Goal: Task Accomplishment & Management: Manage account settings

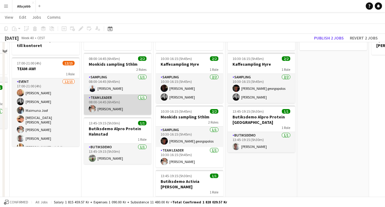
scroll to position [42, 0]
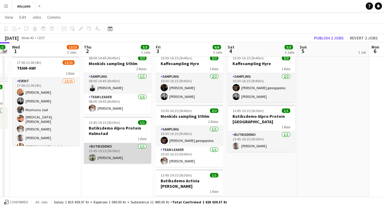
click at [120, 150] on app-card-role "Butiksdemo [DATE] 13:45-19:15 (5h30m) [PERSON_NAME]" at bounding box center [117, 153] width 67 height 20
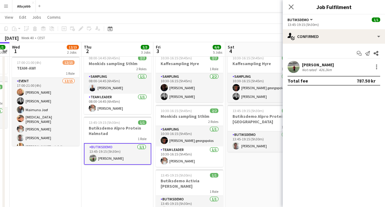
click at [299, 68] on app-user-avatar at bounding box center [294, 67] width 12 height 12
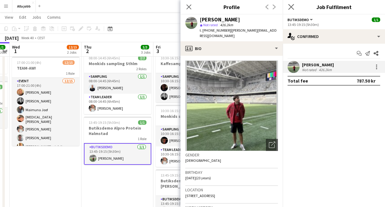
click at [295, 6] on app-icon "Close pop-in" at bounding box center [291, 7] width 9 height 9
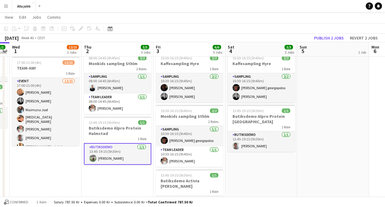
click at [186, 28] on app-toolbar "Copy Paste Paste Command V Paste with crew Command Shift V Paste linked Job [GE…" at bounding box center [192, 28] width 385 height 10
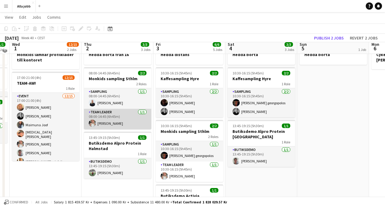
scroll to position [28, 0]
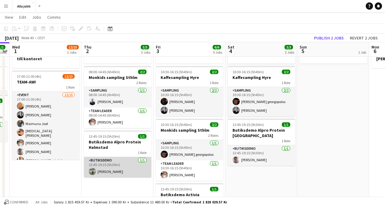
click at [122, 169] on app-card-role "Butiksdemo [DATE] 13:45-19:15 (5h30m) [PERSON_NAME]" at bounding box center [117, 167] width 67 height 20
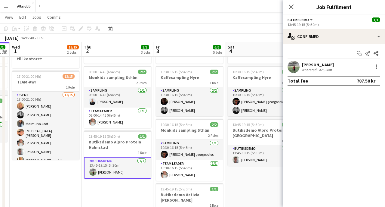
click at [224, 24] on app-toolbar "Copy Paste Paste Command V Paste with crew Command Shift V Paste linked Job [GE…" at bounding box center [192, 28] width 385 height 10
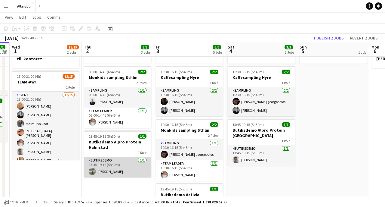
click at [128, 162] on app-card-role "Butiksdemo [DATE] 13:45-19:15 (5h30m) [PERSON_NAME]" at bounding box center [117, 167] width 67 height 20
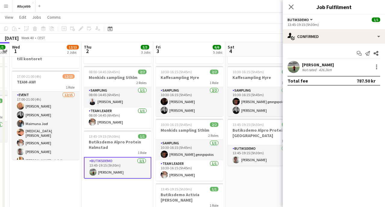
click at [207, 35] on div "[DATE] Week 40 • CEST Publish 2 jobs Revert 2 jobs" at bounding box center [192, 38] width 385 height 8
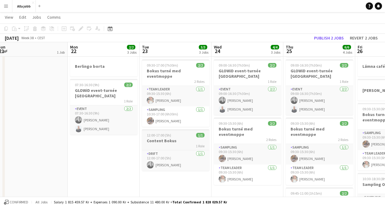
scroll to position [0, 227]
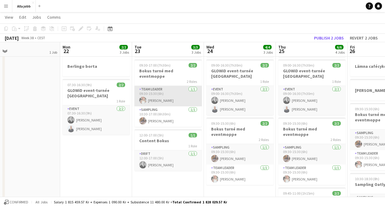
click at [163, 91] on app-card-role "Team Leader [DATE] 09:30-15:30 (6h) [PERSON_NAME]" at bounding box center [167, 96] width 67 height 20
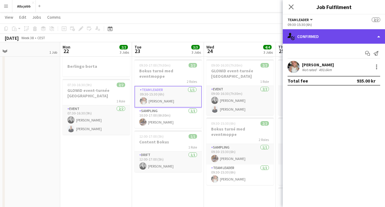
click at [324, 36] on div "single-neutral-actions-check-2 Confirmed" at bounding box center [334, 36] width 102 height 14
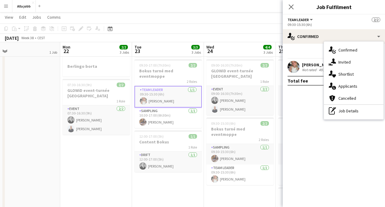
click at [221, 30] on app-toolbar "Copy Paste Paste Command V Paste with crew Command Shift V Paste linked Job [GE…" at bounding box center [192, 28] width 385 height 10
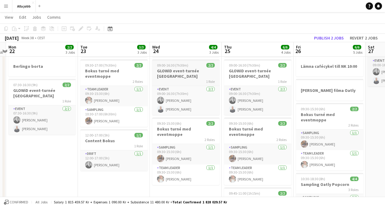
scroll to position [0, 283]
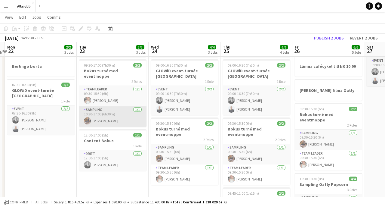
click at [112, 107] on app-card-role "Sampling [DATE] 10:30-17:00 (6h30m) [PERSON_NAME]" at bounding box center [112, 116] width 67 height 20
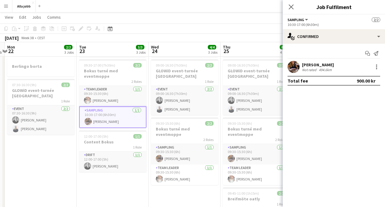
click at [168, 36] on div "[DATE] Week 38 • CEST Publish 2 jobs Revert 2 jobs" at bounding box center [192, 38] width 385 height 8
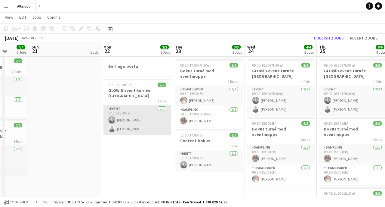
scroll to position [0, 185]
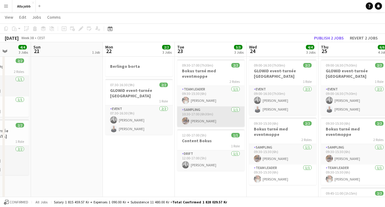
click at [214, 111] on app-card-role "Sampling [DATE] 10:30-17:00 (6h30m) [PERSON_NAME]" at bounding box center [210, 116] width 67 height 20
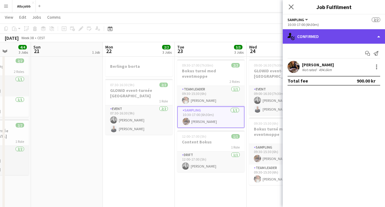
click at [327, 38] on div "single-neutral-actions-check-2 Confirmed" at bounding box center [334, 36] width 102 height 14
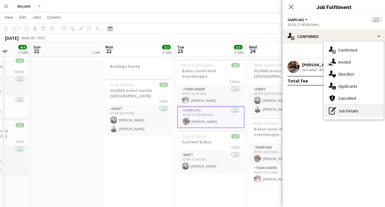
click at [344, 113] on div "pen-write Job Details" at bounding box center [354, 111] width 60 height 12
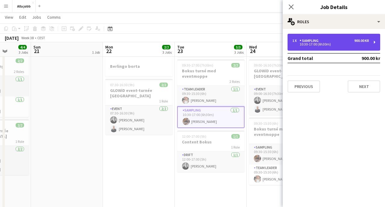
click at [328, 45] on div "10:30-17:00 (6h30m)" at bounding box center [330, 44] width 77 height 3
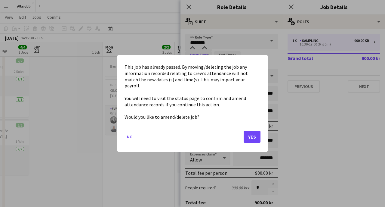
scroll to position [0, 0]
click at [206, 61] on body "Menu Boards Boards Boards All jobs Status Workforce Workforce My Workforce Recr…" at bounding box center [192, 199] width 385 height 476
click at [251, 131] on button "Yes" at bounding box center [252, 137] width 17 height 12
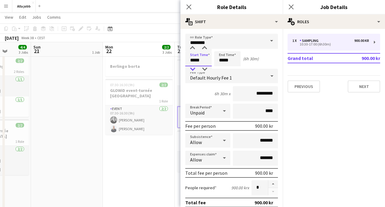
type input "*****"
click at [194, 69] on div at bounding box center [193, 69] width 12 height 6
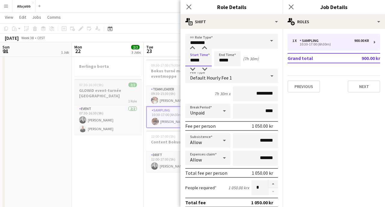
scroll to position [0, 222]
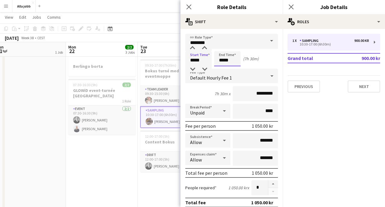
click at [229, 59] on input "*****" at bounding box center [227, 58] width 26 height 15
click at [224, 68] on div at bounding box center [221, 69] width 12 height 6
click at [220, 69] on div at bounding box center [221, 69] width 12 height 6
click at [232, 48] on div at bounding box center [233, 48] width 12 height 6
type input "*****"
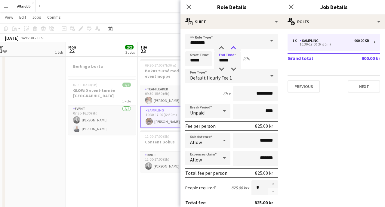
click at [232, 48] on div at bounding box center [233, 48] width 12 height 6
click at [158, 86] on app-card-role "Team Leader [DATE] 09:30-15:30 (6h) [PERSON_NAME]" at bounding box center [173, 96] width 67 height 20
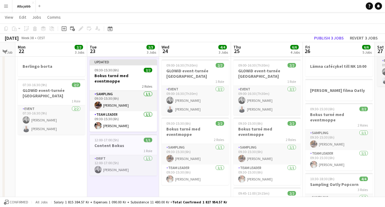
scroll to position [0, 204]
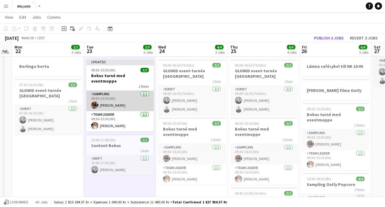
click at [116, 94] on app-card-role "Sampling [DATE] 09:30-15:30 (6h) [PERSON_NAME]" at bounding box center [119, 101] width 67 height 20
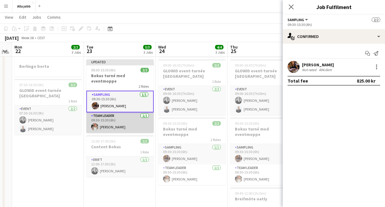
click at [116, 116] on app-card-role "Team Leader [DATE] 09:30-15:30 (6h) [PERSON_NAME]" at bounding box center [119, 122] width 67 height 20
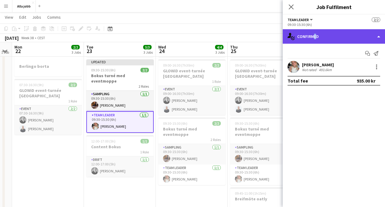
click at [312, 38] on div "single-neutral-actions-check-2 Confirmed" at bounding box center [334, 36] width 102 height 14
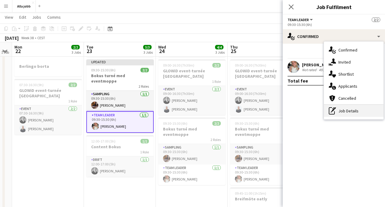
click at [338, 108] on div "pen-write Job Details" at bounding box center [354, 111] width 60 height 12
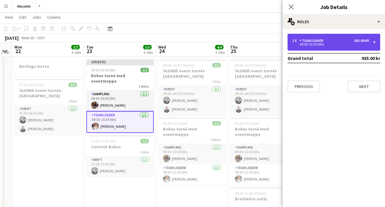
click at [322, 43] on div "09:30-15:30 (6h)" at bounding box center [330, 44] width 77 height 3
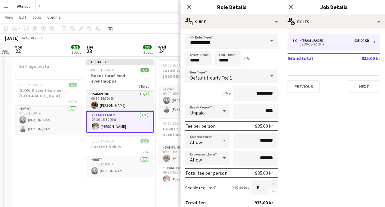
click at [206, 61] on body "Menu Boards Boards Boards All jobs Status Workforce Workforce My Workforce Recr…" at bounding box center [192, 199] width 385 height 476
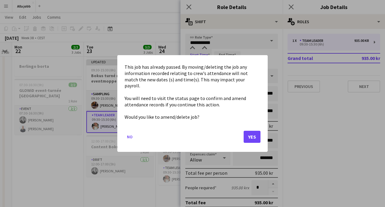
scroll to position [0, 0]
click at [251, 131] on button "Yes" at bounding box center [252, 137] width 17 height 12
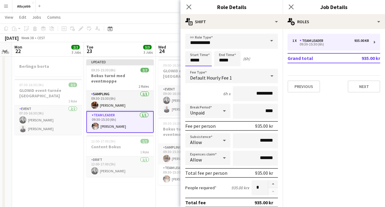
scroll to position [39, 0]
type input "*****"
click at [195, 69] on div at bounding box center [193, 69] width 12 height 6
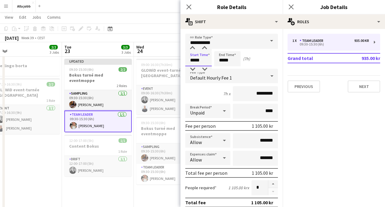
scroll to position [0, 226]
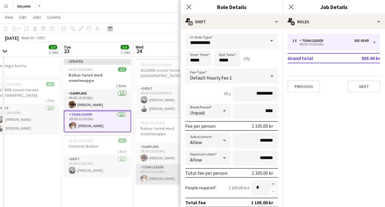
click at [153, 174] on app-card-role "Team Leader [DATE] 09:30-15:30 (6h) [PERSON_NAME]" at bounding box center [169, 174] width 67 height 20
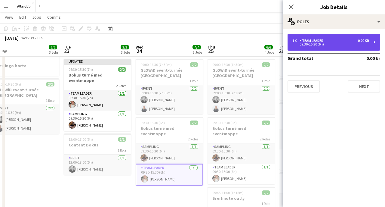
click at [298, 42] on div "1 x" at bounding box center [295, 41] width 7 height 4
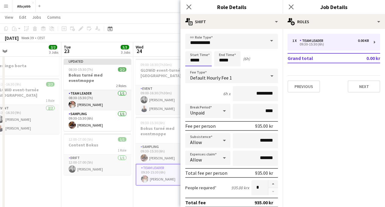
scroll to position [0, 0]
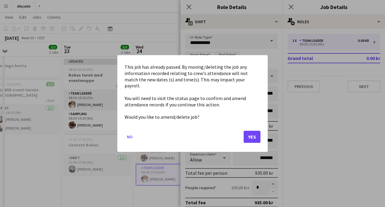
click at [250, 134] on button "Yes" at bounding box center [252, 137] width 17 height 12
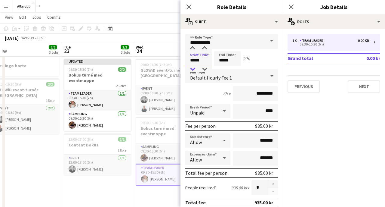
type input "*****"
click at [195, 69] on div at bounding box center [193, 69] width 12 height 6
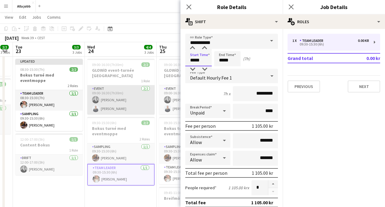
scroll to position [0, 279]
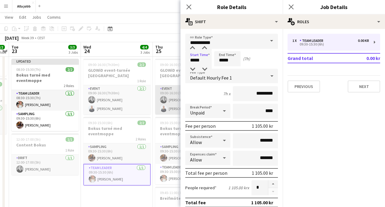
click at [167, 101] on app-card-role "Event [DATE] 09:00-16:30 (7h30m) [PERSON_NAME] [PERSON_NAME]" at bounding box center [188, 99] width 67 height 29
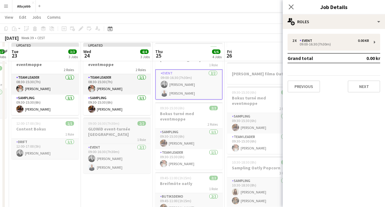
scroll to position [60, 0]
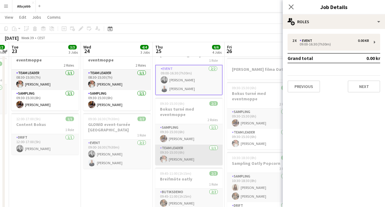
click at [181, 150] on app-card-role "Team Leader [DATE] 09:30-15:30 (6h) [PERSON_NAME]" at bounding box center [188, 154] width 67 height 20
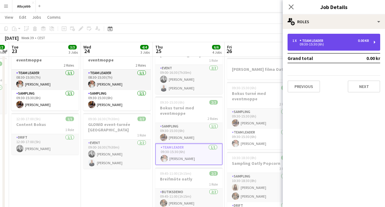
click at [302, 38] on div "1 x Team Leader 0.00 kr 09:30-15:30 (6h)" at bounding box center [334, 42] width 93 height 17
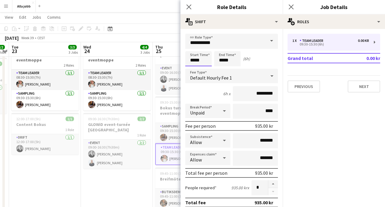
click at [202, 61] on body "Menu Boards Boards Boards All jobs Status Workforce Workforce My Workforce Recr…" at bounding box center [192, 178] width 385 height 476
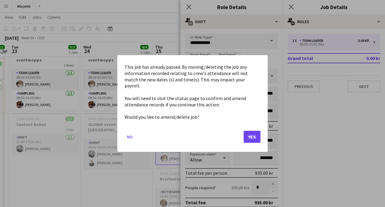
click at [258, 131] on button "Yes" at bounding box center [252, 137] width 17 height 12
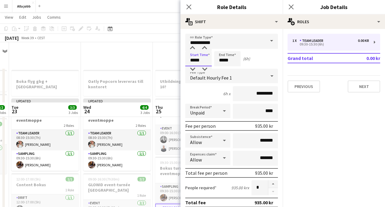
scroll to position [60, 0]
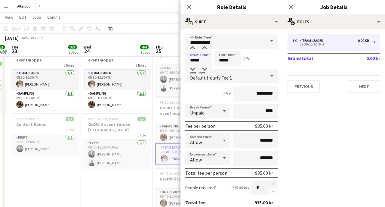
click at [196, 65] on input "*****" at bounding box center [198, 58] width 26 height 15
type input "*****"
click at [194, 69] on div at bounding box center [193, 69] width 12 height 6
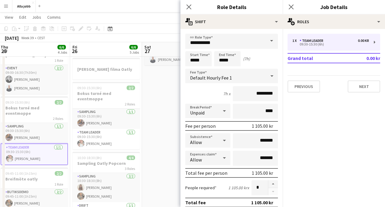
drag, startPoint x: 155, startPoint y: 128, endPoint x: 134, endPoint y: 128, distance: 21.4
click at [134, 128] on app-calendar-viewport "Sun 21 1 Job Mon 22 2/2 3 Jobs Tue 23 3/3 3 Jobs Wed 24 4/4 3 Jobs Thu 25 6/6 4…" at bounding box center [192, 184] width 385 height 442
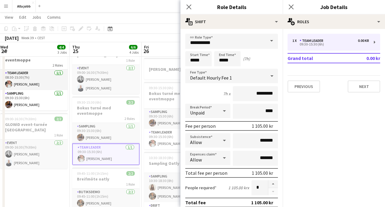
scroll to position [0, 266]
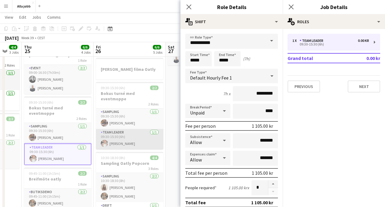
click at [126, 142] on app-card-role "Team Leader [DATE] 09:30-15:30 (6h) [PERSON_NAME]" at bounding box center [129, 139] width 67 height 20
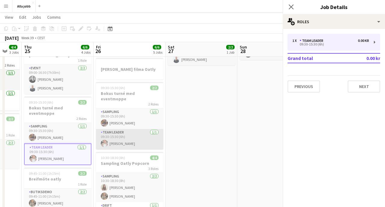
click at [126, 141] on app-card-role "Team Leader [DATE] 09:30-15:30 (6h) [PERSON_NAME]" at bounding box center [129, 139] width 67 height 20
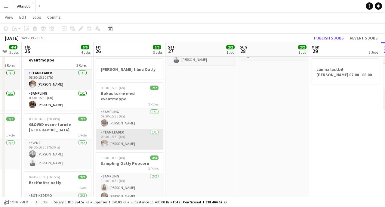
click at [134, 133] on app-card-role "Team Leader [DATE] 09:30-15:30 (6h) [PERSON_NAME]" at bounding box center [129, 139] width 67 height 20
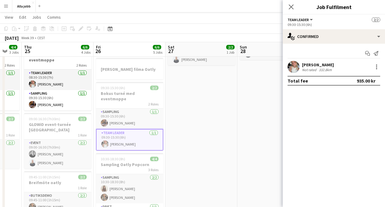
click at [330, 27] on app-options-switcher "Team Leader All roles Team Leader [DATE] 09:30-15:30 (6h)" at bounding box center [334, 21] width 102 height 15
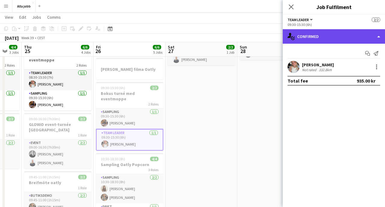
click at [327, 38] on div "single-neutral-actions-check-2 Confirmed" at bounding box center [334, 36] width 102 height 14
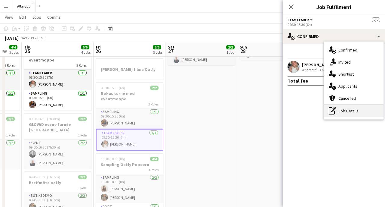
click at [346, 112] on div "pen-write Job Details" at bounding box center [354, 111] width 60 height 12
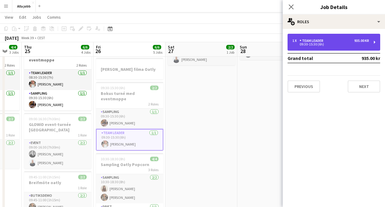
click at [334, 38] on div "1 x Team Leader 935.00 kr 09:30-15:30 (6h)" at bounding box center [334, 42] width 93 height 17
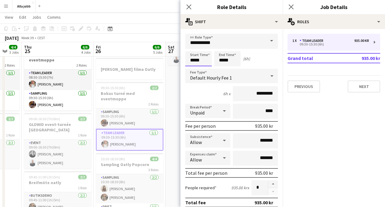
click at [197, 63] on body "Menu Boards Boards Boards All jobs Status Workforce Workforce My Workforce Recr…" at bounding box center [192, 178] width 385 height 476
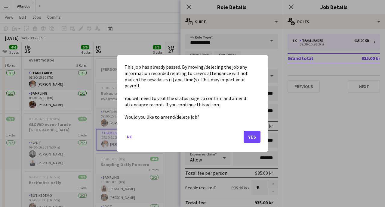
click at [243, 127] on mat-dialog-actions "No Yes" at bounding box center [193, 139] width 136 height 26
click at [246, 131] on button "Yes" at bounding box center [252, 137] width 17 height 12
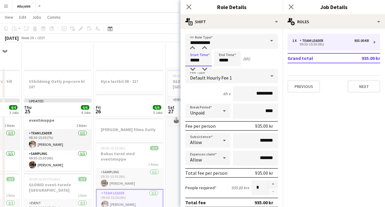
scroll to position [60, 0]
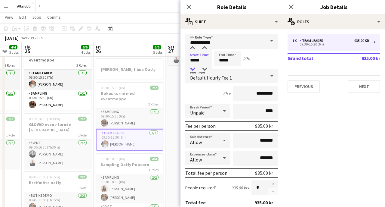
type input "*****"
click at [193, 69] on div at bounding box center [193, 69] width 12 height 6
click at [165, 100] on app-date-cell "Hyra lastbil 08 - 21? Lämna cafécykel till NK 10:00 [PERSON_NAME] filma Oatly 0…" at bounding box center [130, 206] width 72 height 398
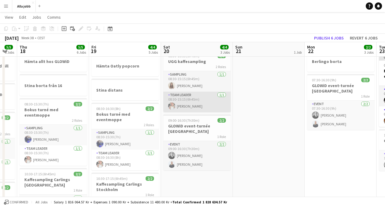
scroll to position [0, 123]
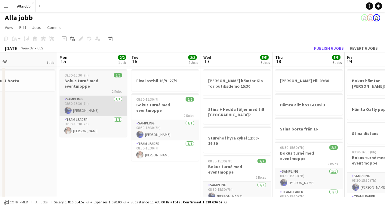
scroll to position [1, 0]
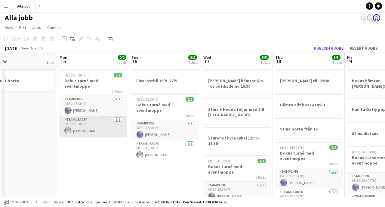
click at [91, 121] on app-card-role "Team Leader [DATE] 08:30-15:30 (7h) [PERSON_NAME]" at bounding box center [93, 126] width 67 height 20
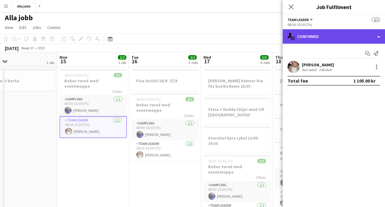
click at [312, 39] on div "single-neutral-actions-check-2 Confirmed" at bounding box center [334, 36] width 102 height 14
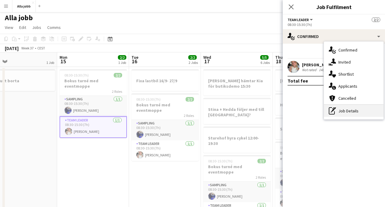
click at [346, 110] on div "pen-write Job Details" at bounding box center [354, 111] width 60 height 12
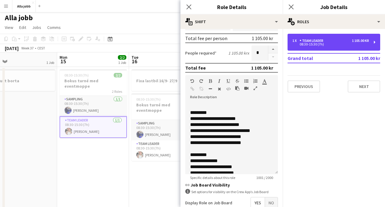
scroll to position [153, 0]
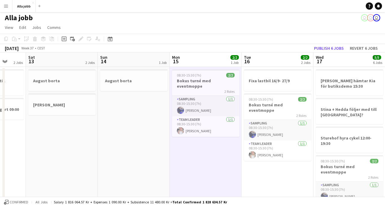
scroll to position [0, 190]
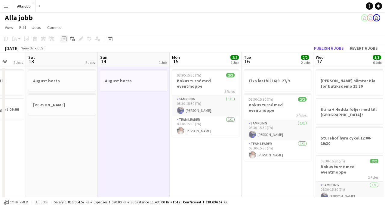
click at [64, 39] on icon at bounding box center [64, 39] width 3 height 3
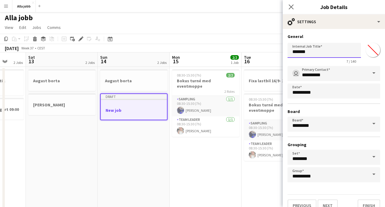
click at [310, 52] on input "*******" at bounding box center [324, 50] width 73 height 15
type input "**********"
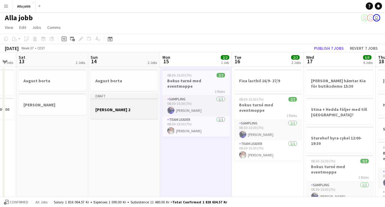
click at [121, 105] on div at bounding box center [124, 104] width 67 height 5
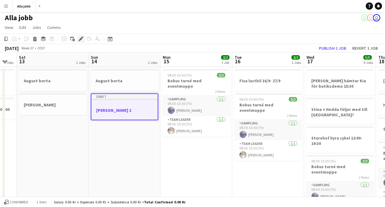
click at [81, 40] on icon at bounding box center [80, 38] width 3 height 3
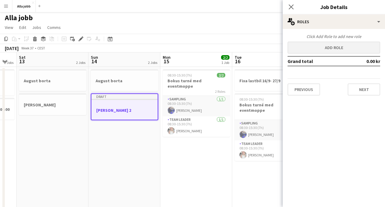
click at [325, 48] on button "Add role" at bounding box center [334, 48] width 93 height 12
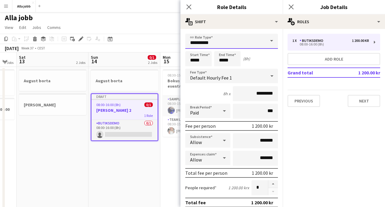
click at [247, 42] on input "**********" at bounding box center [231, 41] width 93 height 15
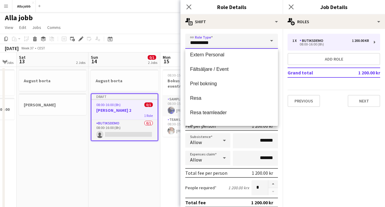
scroll to position [100, 0]
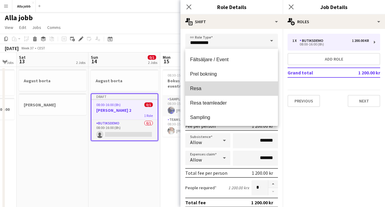
click at [211, 87] on span "Resa" at bounding box center [231, 88] width 83 height 6
type input "****"
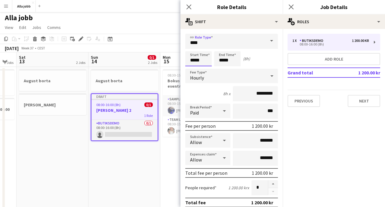
click at [204, 60] on input "*****" at bounding box center [198, 58] width 26 height 15
click at [231, 57] on input "*****" at bounding box center [227, 58] width 26 height 15
click at [222, 71] on div at bounding box center [221, 69] width 12 height 6
type input "*****"
click at [222, 71] on div at bounding box center [221, 69] width 12 height 6
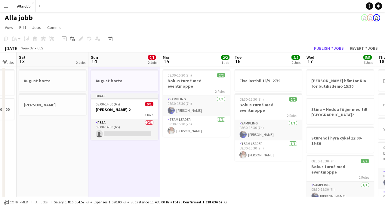
scroll to position [11, 0]
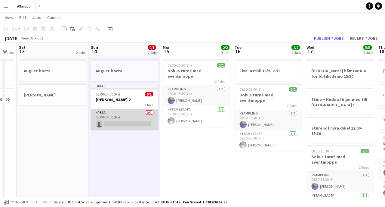
click at [129, 128] on app-card-role "Resa 0/1 08:00-14:00 (6h) single-neutral-actions" at bounding box center [124, 119] width 67 height 20
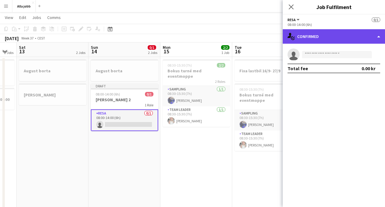
click at [335, 42] on div "single-neutral-actions-check-2 Confirmed" at bounding box center [334, 36] width 102 height 14
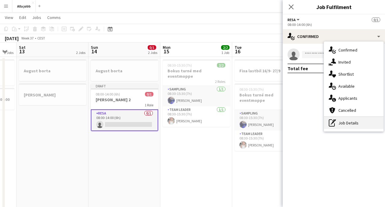
click at [343, 120] on div "pen-write Job Details" at bounding box center [354, 123] width 60 height 12
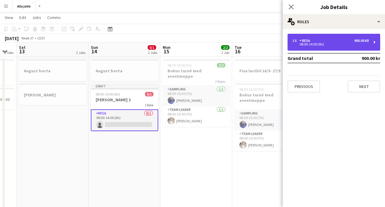
click at [323, 45] on div "08:00-14:00 (6h)" at bounding box center [330, 44] width 77 height 3
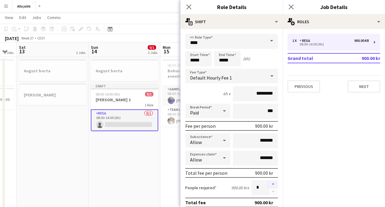
click at [275, 182] on button "button" at bounding box center [273, 184] width 10 height 8
type input "*"
click at [227, 61] on input "*****" at bounding box center [227, 58] width 26 height 15
click at [231, 48] on div at bounding box center [233, 48] width 12 height 6
type input "*****"
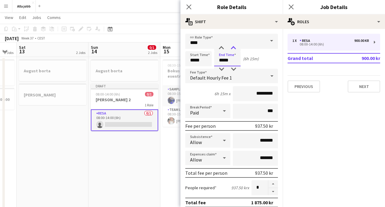
click at [231, 48] on div at bounding box center [233, 48] width 12 height 6
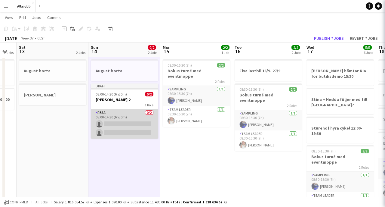
click at [139, 119] on app-card-role "Resa 0/2 08:00-14:30 (6h30m) single-neutral-actions single-neutral-actions" at bounding box center [124, 123] width 67 height 29
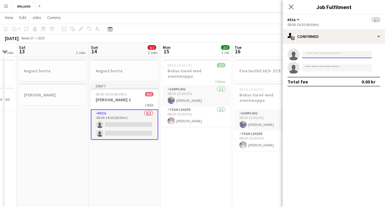
click at [320, 55] on input at bounding box center [337, 54] width 70 height 7
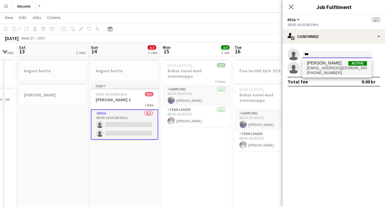
type input "***"
click at [322, 64] on span "[PERSON_NAME]" at bounding box center [324, 62] width 35 height 5
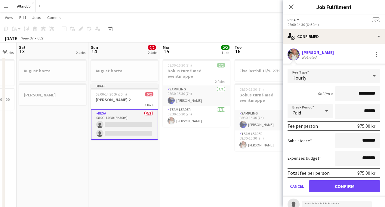
click at [360, 93] on input "*********" at bounding box center [357, 93] width 45 height 15
type input "******"
click at [344, 186] on button "Confirm" at bounding box center [344, 186] width 71 height 12
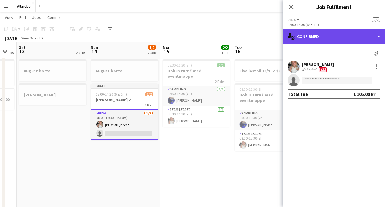
click at [323, 40] on div "single-neutral-actions-check-2 Confirmed" at bounding box center [334, 36] width 102 height 14
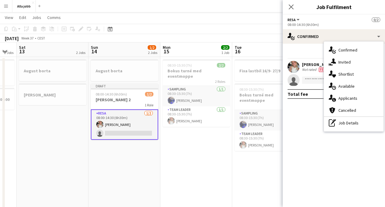
click at [149, 130] on app-card-role "Resa [DATE] 08:00-14:30 (6h30m) [PERSON_NAME] single-neutral-actions" at bounding box center [124, 124] width 67 height 30
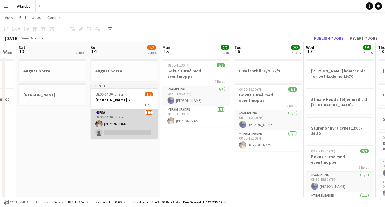
click at [149, 130] on app-card-role "Resa [DATE] 08:00-14:30 (6h30m) [PERSON_NAME] single-neutral-actions" at bounding box center [124, 123] width 67 height 29
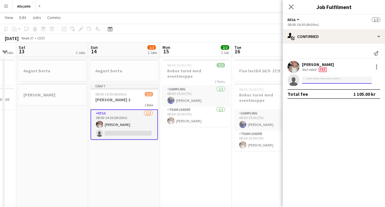
click at [323, 80] on input at bounding box center [337, 79] width 70 height 7
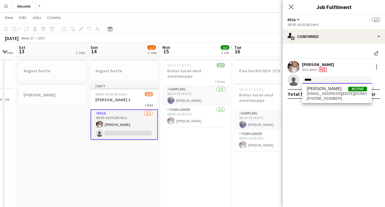
type input "*****"
click at [326, 101] on div "[PERSON_NAME] Active [EMAIL_ADDRESS][DATE][DOMAIN_NAME] [PHONE_NUMBER]" at bounding box center [337, 93] width 70 height 19
click at [326, 95] on span "[EMAIL_ADDRESS][DATE][DOMAIN_NAME]" at bounding box center [337, 93] width 60 height 5
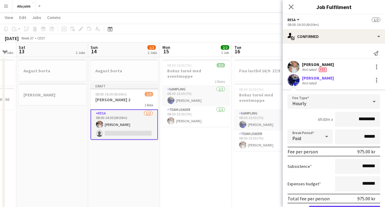
click at [360, 121] on input "*********" at bounding box center [357, 119] width 45 height 15
type input "******"
click at [344, 206] on button "Confirm" at bounding box center [344, 211] width 71 height 12
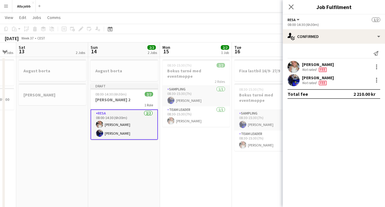
click at [127, 104] on div "1 Role" at bounding box center [124, 104] width 67 height 5
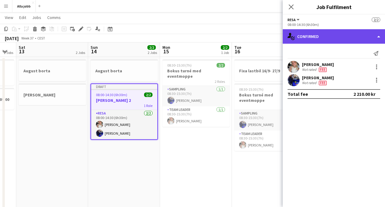
click at [313, 37] on div "single-neutral-actions-check-2 Confirmed" at bounding box center [334, 36] width 102 height 14
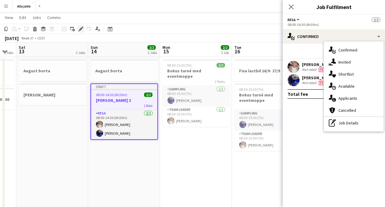
click at [79, 30] on icon "Edit" at bounding box center [81, 28] width 5 height 5
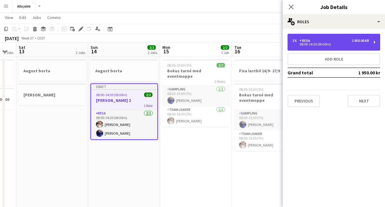
click at [297, 44] on div "08:00-14:30 (6h30m)" at bounding box center [330, 44] width 77 height 3
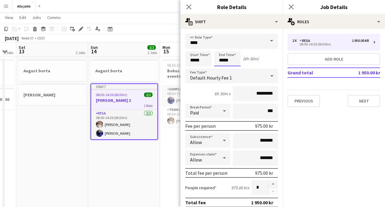
click at [219, 60] on input "*****" at bounding box center [227, 58] width 26 height 15
click at [236, 69] on div at bounding box center [233, 69] width 12 height 6
click at [236, 49] on div at bounding box center [233, 48] width 12 height 6
click at [235, 46] on div at bounding box center [233, 48] width 12 height 6
type input "*****"
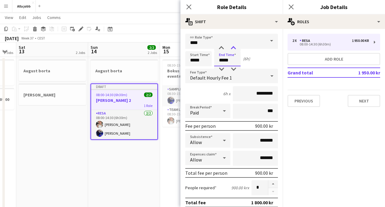
click at [235, 47] on div at bounding box center [233, 48] width 12 height 6
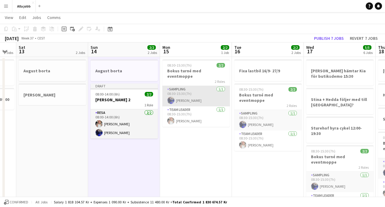
scroll to position [0, 215]
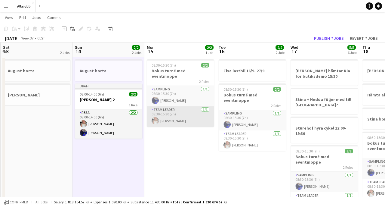
click at [176, 116] on app-card-role "Team Leader [DATE] 08:30-15:30 (7h) [PERSON_NAME]" at bounding box center [180, 116] width 67 height 20
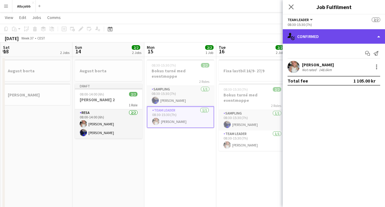
click at [342, 39] on div "single-neutral-actions-check-2 Confirmed" at bounding box center [334, 36] width 102 height 14
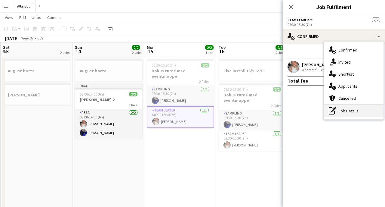
click at [346, 110] on div "pen-write Job Details" at bounding box center [354, 111] width 60 height 12
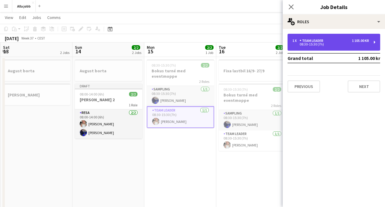
click at [332, 44] on div "08:30-15:30 (7h)" at bounding box center [330, 44] width 77 height 3
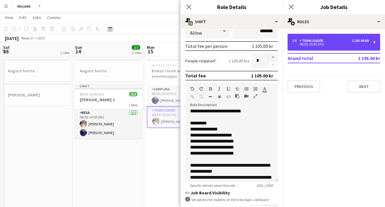
scroll to position [196, 0]
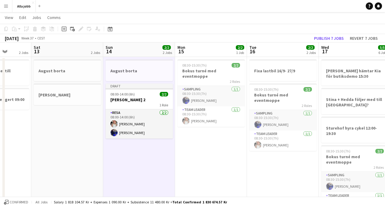
scroll to position [0, 192]
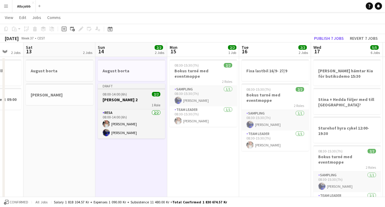
click at [125, 93] on span "08:00-14:00 (6h)" at bounding box center [115, 94] width 24 height 5
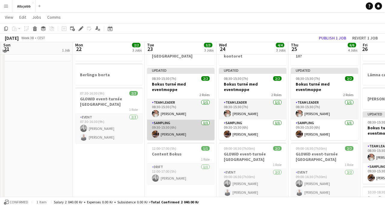
scroll to position [24, 0]
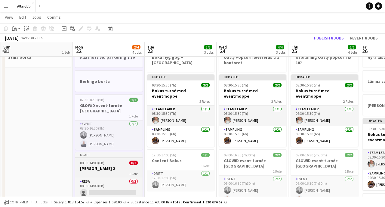
click at [107, 159] on app-job-card "Draft 08:00-14:00 (6h) 0/2 [PERSON_NAME] 2 1 Role Resa 0/2 08:00-14:00 (6h) sin…" at bounding box center [108, 179] width 67 height 55
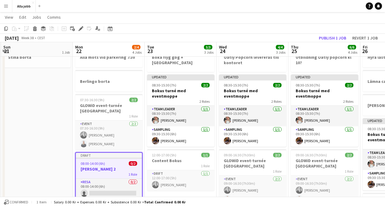
click at [82, 32] on app-toolbar "Copy Paste Paste Command V Paste with crew Command Shift V Paste linked Job [GE…" at bounding box center [192, 28] width 385 height 10
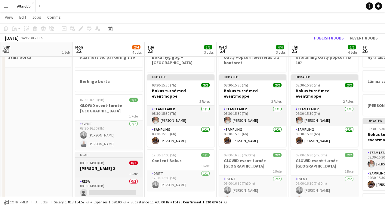
click at [104, 160] on div "08:00-14:00 (6h) 0/2" at bounding box center [108, 162] width 67 height 5
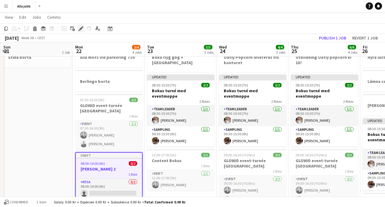
click at [80, 27] on icon "Edit" at bounding box center [81, 28] width 5 height 5
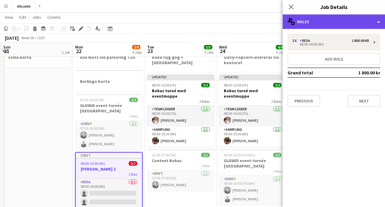
click at [338, 24] on div "multiple-users-add Roles" at bounding box center [334, 21] width 102 height 14
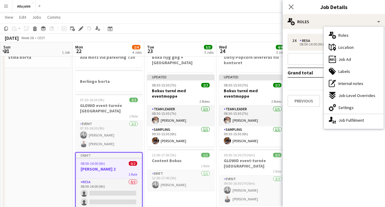
click at [334, 107] on icon at bounding box center [334, 105] width 3 height 3
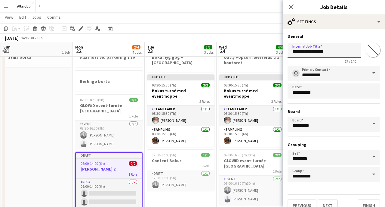
click at [307, 51] on input "**********" at bounding box center [324, 50] width 73 height 15
click at [329, 52] on input "**********" at bounding box center [324, 50] width 73 height 15
type input "**********"
click at [81, 29] on icon "Edit" at bounding box center [81, 28] width 5 height 5
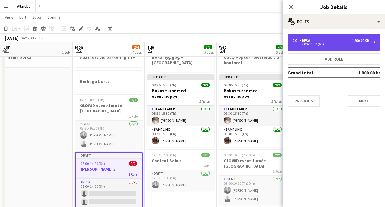
click at [315, 37] on div "2 x Resa 1 800.00 kr 08:00-14:00 (6h)" at bounding box center [334, 42] width 93 height 17
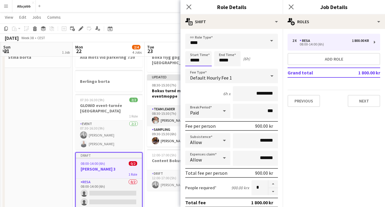
click at [202, 60] on input "*****" at bounding box center [198, 58] width 26 height 15
click at [232, 57] on input "*****" at bounding box center [227, 58] width 26 height 15
click at [221, 48] on div at bounding box center [221, 48] width 12 height 6
click at [233, 71] on div at bounding box center [233, 69] width 12 height 6
type input "*****"
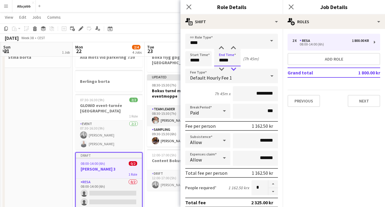
click at [233, 70] on div at bounding box center [233, 69] width 12 height 6
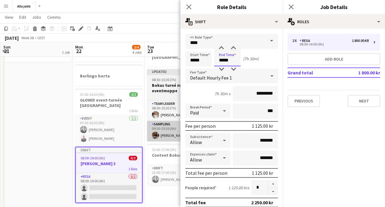
scroll to position [0, 0]
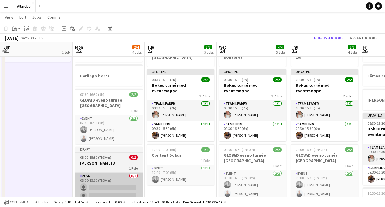
click at [97, 172] on app-card-role "Resa 0/2 08:00-15:30 (7h30m) single-neutral-actions single-neutral-actions" at bounding box center [108, 186] width 67 height 29
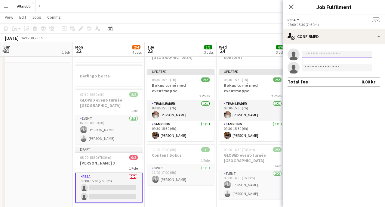
click at [324, 53] on input at bounding box center [337, 54] width 70 height 7
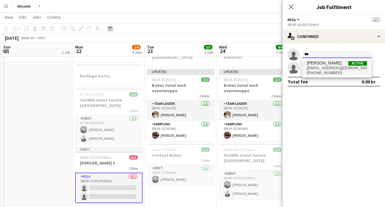
type input "***"
click at [328, 72] on span "[PHONE_NUMBER]" at bounding box center [337, 72] width 60 height 5
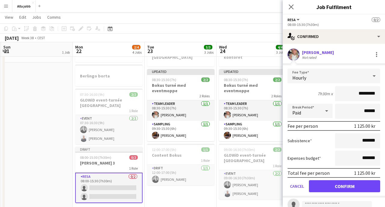
click at [362, 92] on input "*********" at bounding box center [357, 93] width 45 height 15
type input "******"
click at [344, 186] on button "Confirm" at bounding box center [344, 186] width 71 height 12
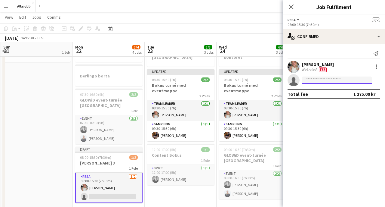
click at [321, 79] on input at bounding box center [337, 79] width 70 height 7
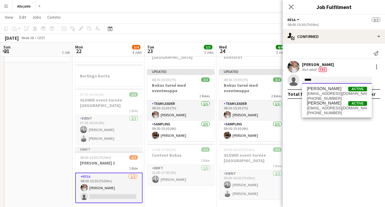
type input "*****"
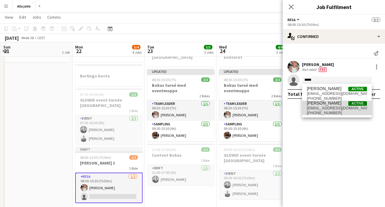
drag, startPoint x: 315, startPoint y: 91, endPoint x: 326, endPoint y: 106, distance: 18.6
click at [326, 106] on span "[EMAIL_ADDRESS][DOMAIN_NAME]" at bounding box center [337, 108] width 60 height 5
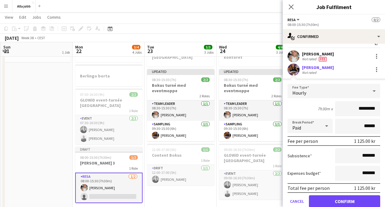
scroll to position [26, 0]
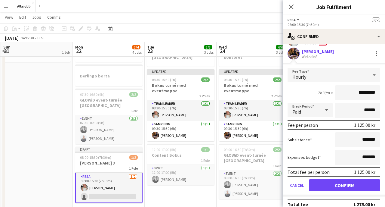
click at [335, 186] on button "Confirm" at bounding box center [344, 185] width 71 height 12
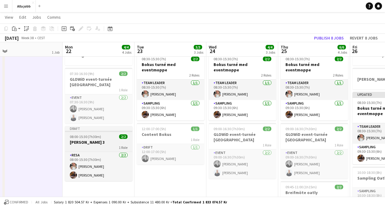
scroll to position [0, 226]
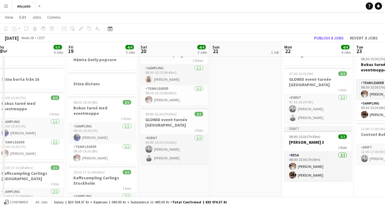
scroll to position [0, 224]
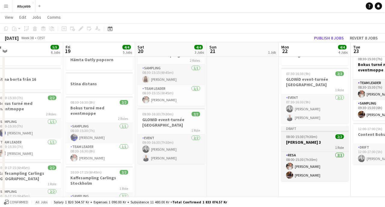
click at [303, 134] on app-job-card "Draft 08:00-15:30 (7h30m) 2/2 [PERSON_NAME] 3 1 Role Resa [DATE] 08:00-15:30 (7…" at bounding box center [314, 153] width 67 height 55
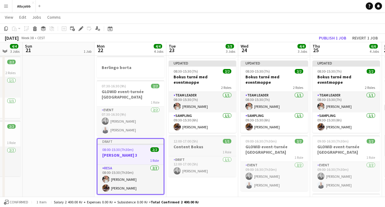
scroll to position [36, 0]
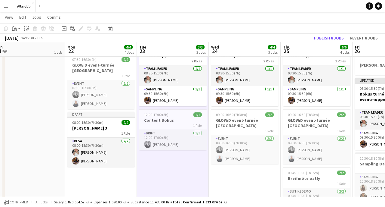
scroll to position [0, 231]
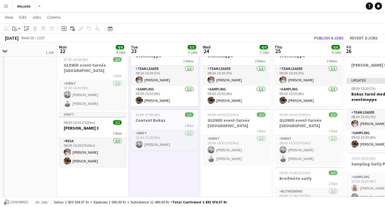
click at [168, 162] on app-date-cell "Boka flyg gbg + [GEOGRAPHIC_DATA] Updated 08:30-15:30 (7h) 2/2 Bokus turné med …" at bounding box center [164, 202] width 72 height 398
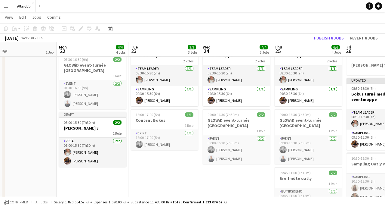
click at [169, 154] on app-date-cell "Boka flyg gbg + [GEOGRAPHIC_DATA] Updated 08:30-15:30 (7h) 2/2 Bokus turné med …" at bounding box center [164, 202] width 72 height 398
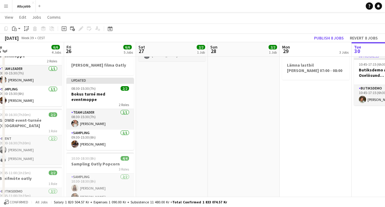
scroll to position [0, 223]
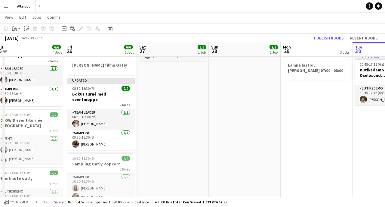
click at [163, 116] on app-date-cell "09:00-16:30 (7h30m) 2/2 GLOWiD event-turnée [GEOGRAPHIC_DATA] 1 Role Event [DAT…" at bounding box center [173, 202] width 72 height 398
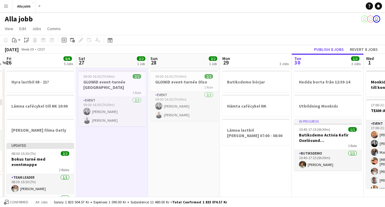
scroll to position [0, 285]
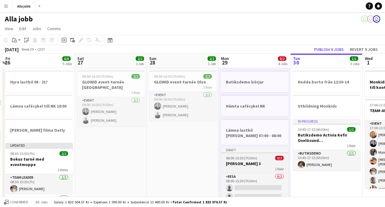
click at [233, 168] on div "1 Role" at bounding box center [254, 168] width 67 height 5
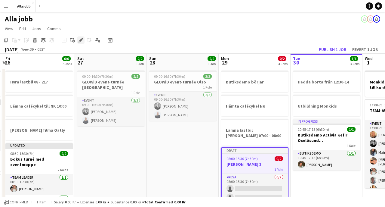
click at [80, 42] on icon "Edit" at bounding box center [81, 40] width 5 height 5
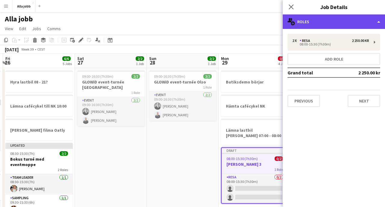
click at [346, 24] on div "multiple-users-add Roles" at bounding box center [334, 21] width 102 height 14
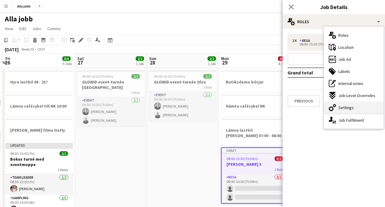
click at [347, 108] on span "Settings" at bounding box center [345, 107] width 15 height 5
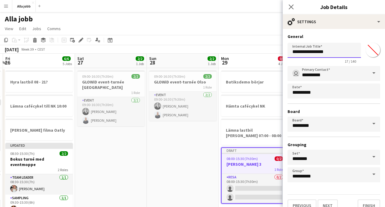
click at [330, 54] on input "**********" at bounding box center [324, 50] width 73 height 15
type input "**********"
click at [327, 205] on button "Next" at bounding box center [328, 205] width 20 height 12
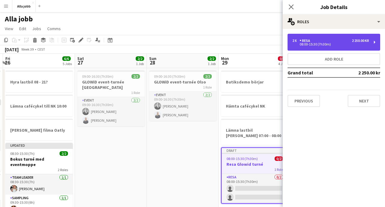
click at [325, 43] on div "08:00-15:30 (7h30m)" at bounding box center [330, 44] width 77 height 3
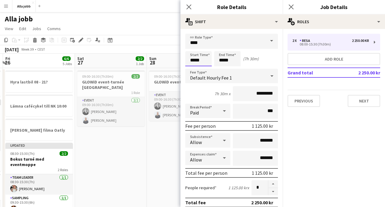
click at [204, 61] on input "*****" at bounding box center [198, 58] width 26 height 15
click at [220, 60] on input "*****" at bounding box center [227, 58] width 26 height 15
click at [222, 50] on div at bounding box center [221, 48] width 12 height 6
type input "*****"
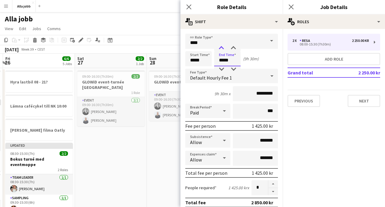
click at [222, 50] on div at bounding box center [221, 48] width 12 height 6
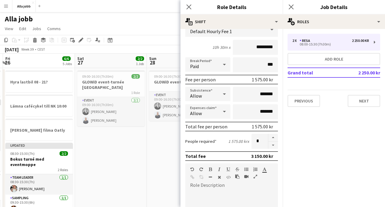
scroll to position [70, 0]
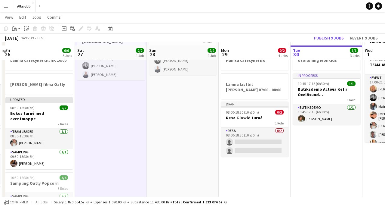
scroll to position [48, 0]
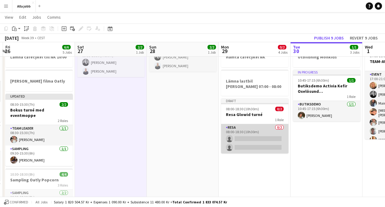
click at [240, 142] on app-card-role "Resa 0/2 08:00-18:30 (10h30m) single-neutral-actions single-neutral-actions" at bounding box center [254, 138] width 67 height 29
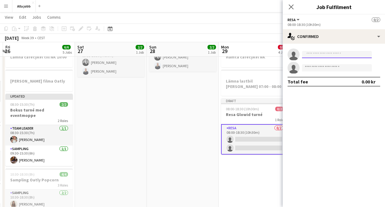
click at [319, 54] on input at bounding box center [337, 54] width 70 height 7
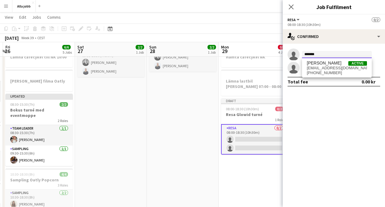
type input "*******"
drag, startPoint x: 325, startPoint y: 64, endPoint x: 329, endPoint y: 66, distance: 4.3
click at [329, 66] on span "[EMAIL_ADDRESS][DOMAIN_NAME]" at bounding box center [337, 68] width 60 height 5
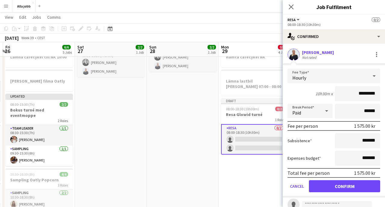
click at [362, 92] on input "*********" at bounding box center [357, 93] width 45 height 15
type input "******"
click at [344, 186] on button "Confirm" at bounding box center [344, 186] width 71 height 12
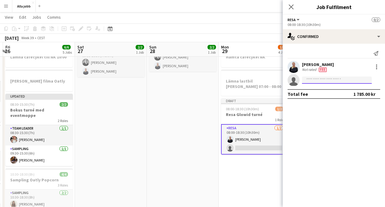
click at [326, 80] on input at bounding box center [337, 79] width 70 height 7
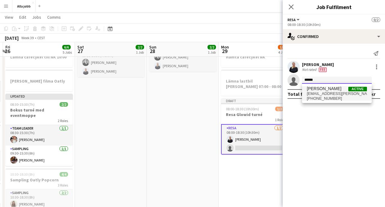
type input "******"
click at [339, 95] on span "[EMAIL_ADDRESS][PERSON_NAME][DOMAIN_NAME]" at bounding box center [337, 93] width 60 height 5
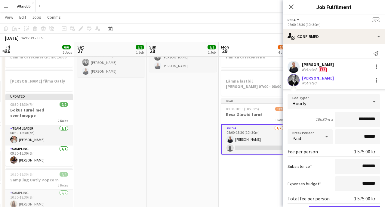
click at [360, 118] on input "*********" at bounding box center [357, 119] width 45 height 15
type input "******"
click at [344, 206] on button "Confirm" at bounding box center [344, 211] width 71 height 12
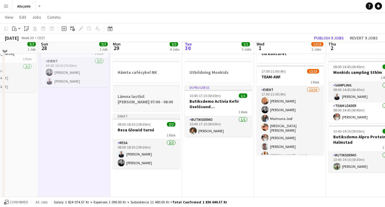
scroll to position [43, 0]
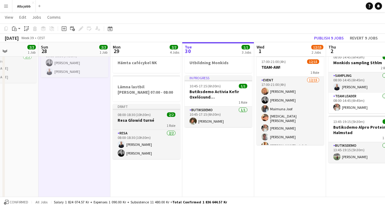
click at [137, 121] on h3 "Resa Glowid turné" at bounding box center [146, 119] width 67 height 5
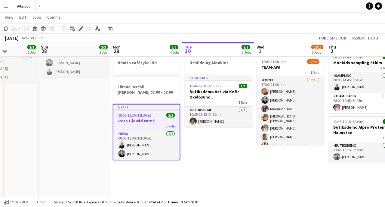
click at [82, 30] on icon "Edit" at bounding box center [81, 28] width 5 height 5
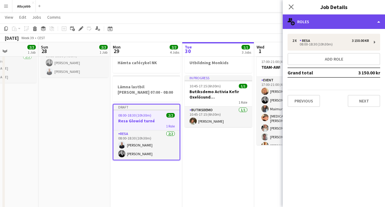
click at [343, 26] on div "multiple-users-add Roles" at bounding box center [334, 21] width 102 height 14
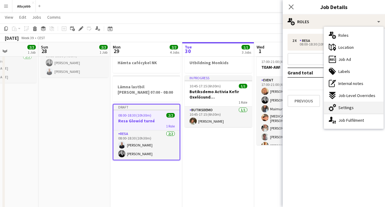
click at [337, 106] on div "cog-double-3 Settings" at bounding box center [354, 107] width 60 height 12
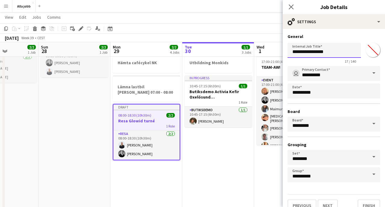
click at [303, 51] on input "**********" at bounding box center [324, 50] width 73 height 15
type input "**********"
click at [327, 205] on button "Next" at bounding box center [328, 205] width 20 height 12
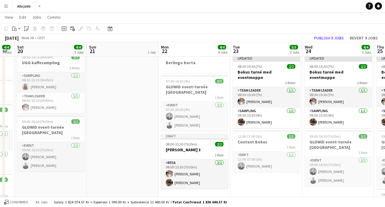
scroll to position [0, 188]
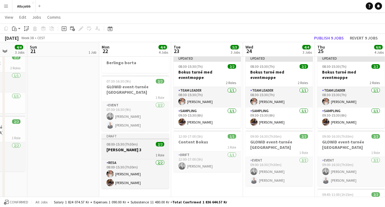
click at [121, 141] on app-job-card "Draft 08:00-15:30 (7h30m) 2/2 [PERSON_NAME] 3 1 Role Resa [DATE] 08:00-15:30 (7…" at bounding box center [135, 160] width 67 height 55
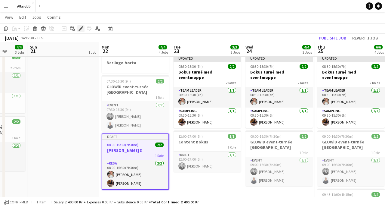
click at [82, 27] on icon at bounding box center [80, 28] width 3 height 3
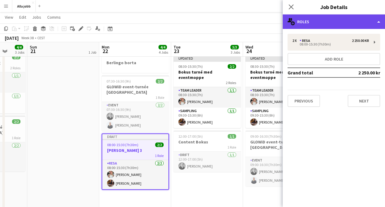
click at [330, 21] on div "multiple-users-add Roles" at bounding box center [334, 21] width 102 height 14
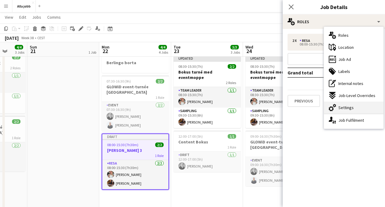
click at [332, 105] on icon "cog-double-3" at bounding box center [332, 107] width 7 height 7
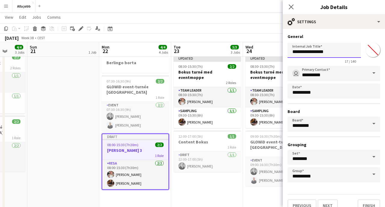
click at [303, 51] on input "**********" at bounding box center [324, 50] width 73 height 15
click at [327, 205] on button "Next" at bounding box center [328, 205] width 20 height 12
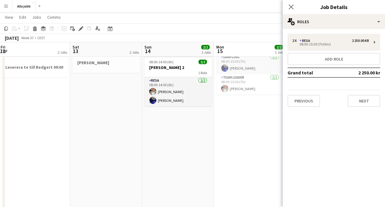
scroll to position [0, 145]
click at [166, 69] on h3 "[PERSON_NAME] 2" at bounding box center [178, 67] width 67 height 5
type input "**********"
type input "*******"
type input "**********"
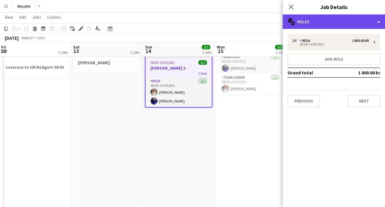
click at [320, 21] on div "multiple-users-add Roles" at bounding box center [334, 21] width 102 height 14
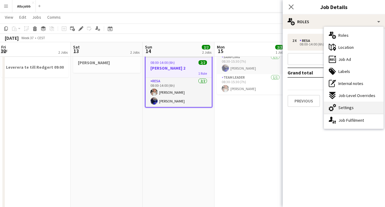
click at [335, 106] on icon at bounding box center [334, 105] width 3 height 3
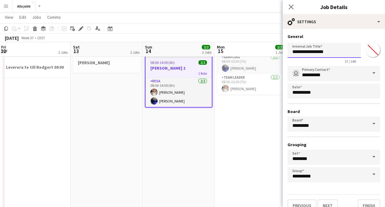
click at [302, 51] on input "**********" at bounding box center [324, 50] width 73 height 15
type input "**********"
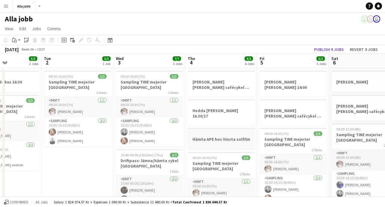
scroll to position [0, 0]
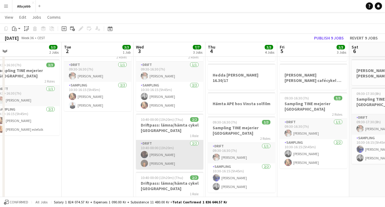
click at [176, 159] on app-card-role "Drift [DATE] 10:40-00:00 (13h20m) [PERSON_NAME] [PERSON_NAME]" at bounding box center [169, 154] width 67 height 29
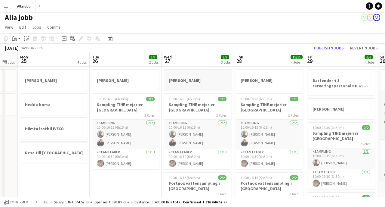
scroll to position [0, 125]
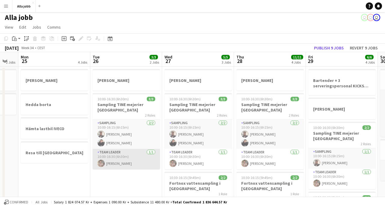
click at [132, 160] on app-card-role "Team Leader [DATE] 10:00-16:30 (6h30m) [PERSON_NAME]" at bounding box center [126, 159] width 67 height 20
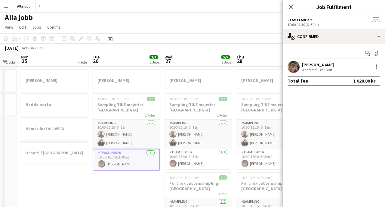
click at [292, 69] on app-user-avatar at bounding box center [294, 67] width 12 height 12
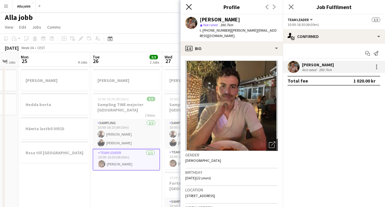
scroll to position [0, 0]
click at [189, 7] on icon at bounding box center [189, 7] width 6 height 6
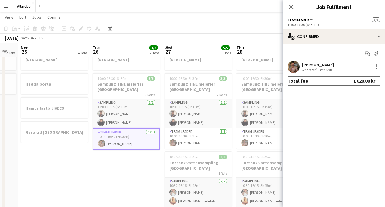
scroll to position [22, 0]
click at [105, 184] on app-date-cell "[PERSON_NAME] 10:00-16:30 (6h30m) 3/3 Sampling TINE mejerier Göteborg 2 Roles S…" at bounding box center [126, 208] width 72 height 326
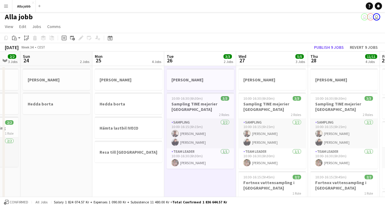
scroll to position [9, 0]
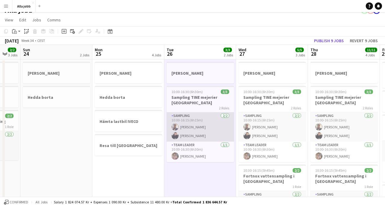
click at [196, 131] on app-card-role "Sampling [DATE] 10:00-16:15 (6h15m) [PERSON_NAME] [PERSON_NAME]" at bounding box center [200, 126] width 67 height 29
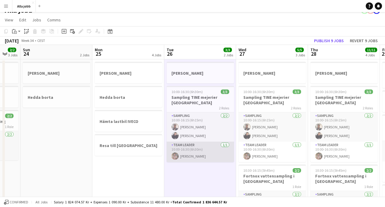
click at [195, 155] on app-card-role "Team Leader [DATE] 10:00-16:30 (6h30m) [PERSON_NAME]" at bounding box center [200, 151] width 67 height 20
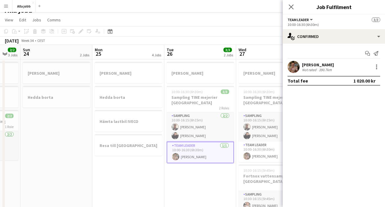
click at [293, 67] on app-user-avatar at bounding box center [294, 67] width 12 height 12
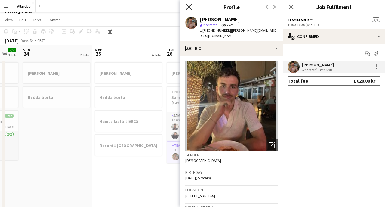
click at [190, 7] on icon "Close pop-in" at bounding box center [189, 7] width 6 height 6
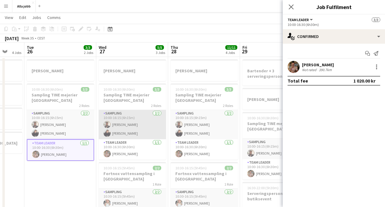
scroll to position [0, 193]
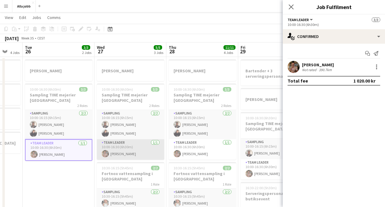
click at [117, 146] on app-card-role "Team Leader [DATE] 10:00-16:30 (6h30m) [PERSON_NAME]" at bounding box center [130, 149] width 67 height 20
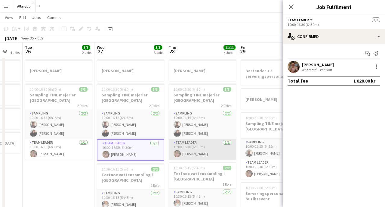
click at [195, 151] on app-card-role "Team Leader [DATE] 10:00-16:30 (6h30m) [PERSON_NAME]" at bounding box center [202, 149] width 67 height 20
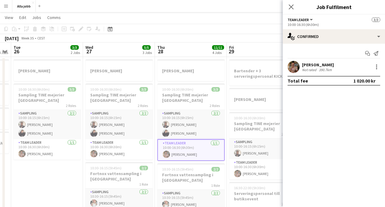
scroll to position [0, 206]
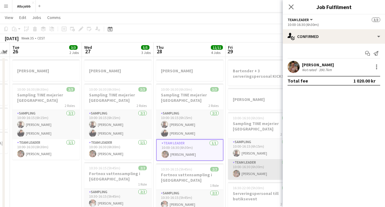
click at [247, 169] on app-card-role "Team Leader [DATE] 10:00-16:30 (6h30m) [PERSON_NAME]" at bounding box center [261, 169] width 67 height 20
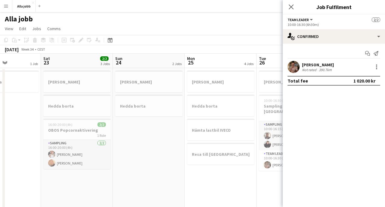
scroll to position [0, 188]
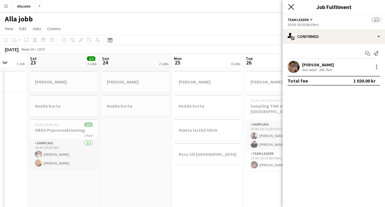
click at [292, 7] on icon "Close pop-in" at bounding box center [291, 7] width 6 height 6
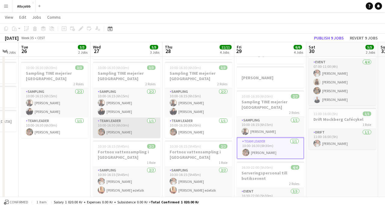
scroll to position [0, 273]
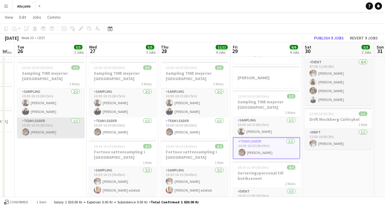
click at [78, 126] on app-card-role "Team Leader [DATE] 10:00-16:30 (6h30m) [PERSON_NAME]" at bounding box center [50, 127] width 67 height 20
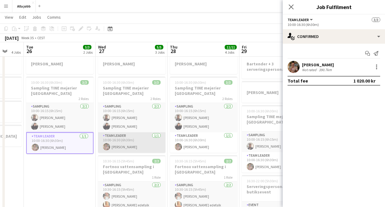
scroll to position [0, 198]
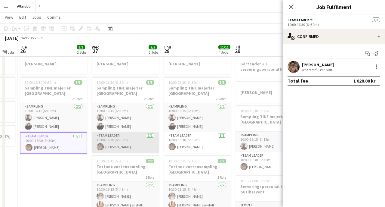
click at [133, 144] on app-card-role "Team Leader [DATE] 10:00-16:30 (6h30m) [PERSON_NAME]" at bounding box center [125, 142] width 67 height 20
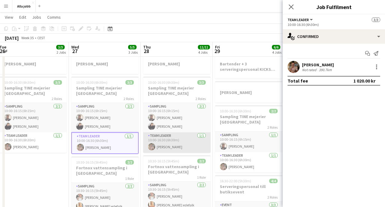
click at [190, 148] on app-card-role "Team Leader [DATE] 10:00-16:30 (6h30m) [PERSON_NAME]" at bounding box center [176, 142] width 67 height 20
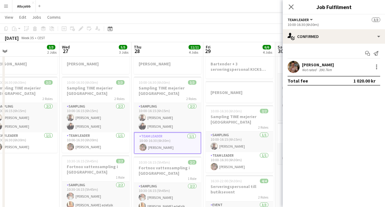
scroll to position [0, 233]
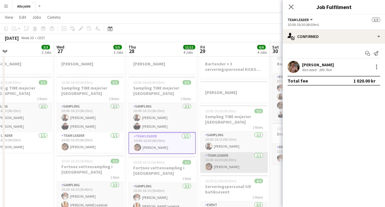
click at [224, 158] on app-card-role "Team Leader [DATE] 10:00-16:30 (6h30m) [PERSON_NAME]" at bounding box center [233, 162] width 67 height 20
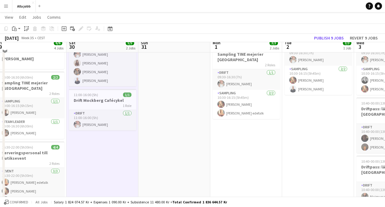
scroll to position [71, 0]
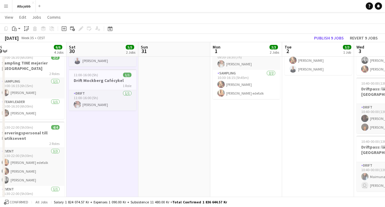
click at [241, 137] on app-date-cell "Utbildning Bokus 16:30 09:30-16:30 (7h) 3/3 Sampling TINE mejerier Stockholm 2 …" at bounding box center [246, 159] width 72 height 326
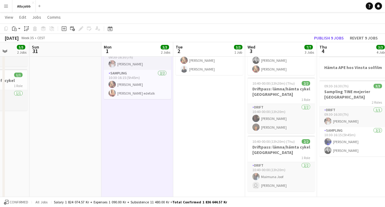
scroll to position [0, 177]
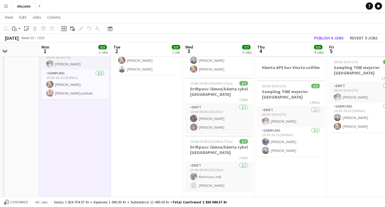
click at [63, 29] on icon "Add job" at bounding box center [64, 28] width 5 height 5
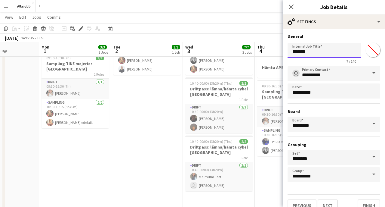
click at [311, 49] on input "*******" at bounding box center [324, 50] width 73 height 15
type input "*"
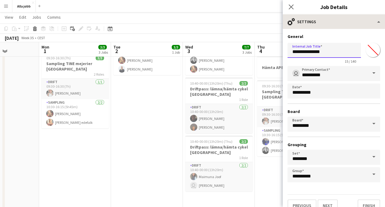
type input "**********"
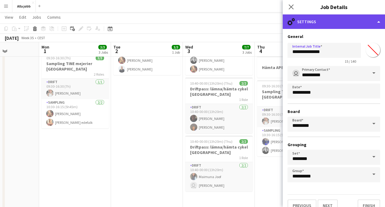
click at [321, 21] on div "cog-double-3 Settings" at bounding box center [334, 21] width 102 height 14
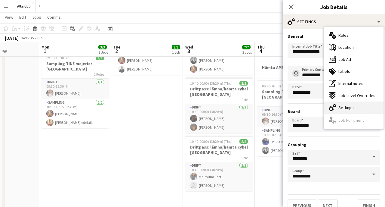
click at [343, 110] on div "cog-double-3 Settings" at bounding box center [354, 107] width 60 height 12
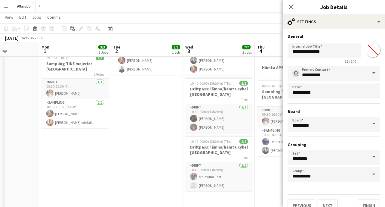
click at [115, 147] on app-date-cell "09:30-16:30 (7h) 3/3 Sampling TINE mejerier Stockholm 2 Roles Drift [DATE] 09:3…" at bounding box center [147, 159] width 72 height 326
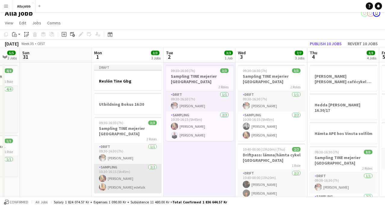
scroll to position [5, 0]
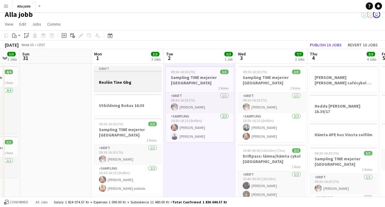
click at [121, 83] on h3 "Reslön Tine Gbg" at bounding box center [127, 81] width 67 height 5
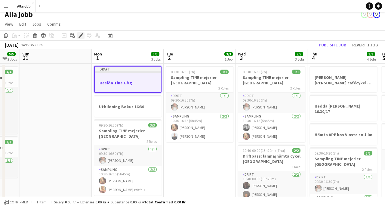
click at [77, 34] on div "Edit" at bounding box center [80, 35] width 7 height 7
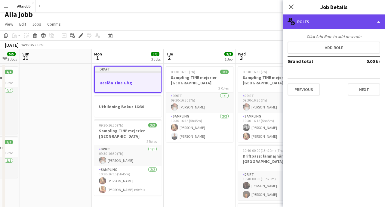
click at [341, 25] on div "multiple-users-add Roles" at bounding box center [334, 21] width 102 height 14
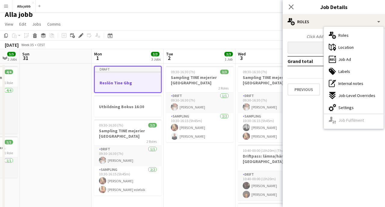
click at [306, 50] on button "Add role" at bounding box center [334, 48] width 93 height 12
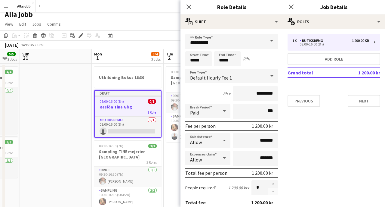
scroll to position [0, 0]
click at [203, 61] on input "*****" at bounding box center [198, 58] width 26 height 15
click at [189, 6] on icon "Close pop-in" at bounding box center [189, 7] width 6 height 6
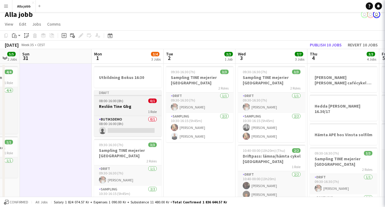
click at [118, 105] on h3 "Reslön Tine Gbg" at bounding box center [127, 105] width 67 height 5
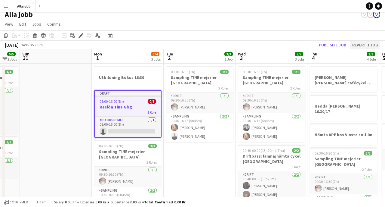
click at [357, 43] on button "Revert 1 job" at bounding box center [365, 45] width 30 height 8
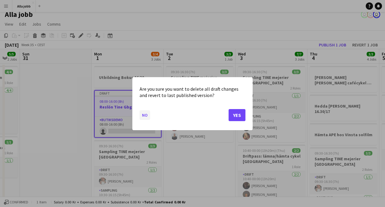
click at [146, 112] on button "No" at bounding box center [145, 115] width 11 height 10
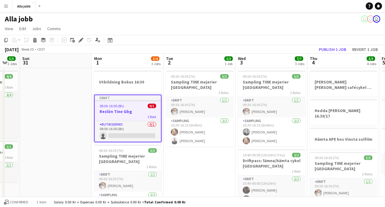
scroll to position [5, 0]
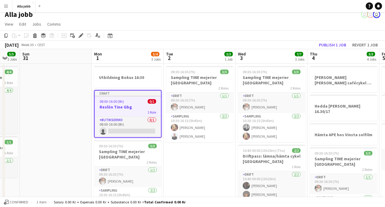
click at [118, 110] on div "1 Role" at bounding box center [128, 112] width 66 height 5
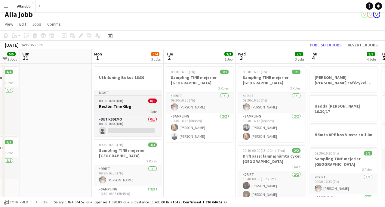
click at [114, 108] on h3 "Reslön Tine Gbg" at bounding box center [127, 105] width 67 height 5
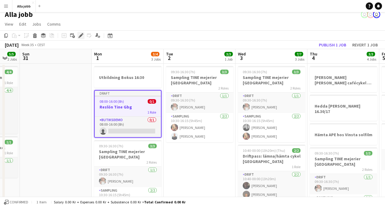
click at [81, 36] on icon "Edit" at bounding box center [81, 35] width 5 height 5
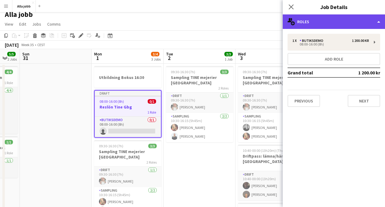
click at [318, 19] on div "multiple-users-add Roles" at bounding box center [334, 21] width 102 height 14
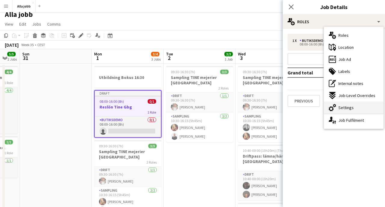
click at [345, 107] on span "Settings" at bounding box center [345, 107] width 15 height 5
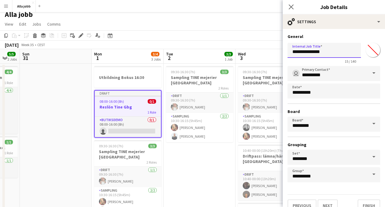
click at [304, 52] on input "**********" at bounding box center [324, 50] width 73 height 15
click at [305, 55] on input "**********" at bounding box center [324, 50] width 73 height 15
click at [305, 52] on input "**********" at bounding box center [324, 50] width 73 height 15
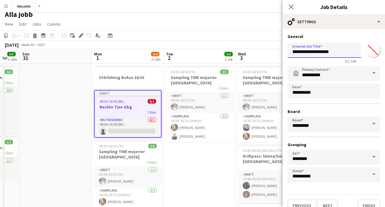
click at [305, 52] on input "**********" at bounding box center [324, 50] width 73 height 15
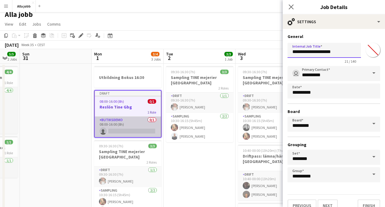
type input "**********"
click at [137, 129] on app-card-role "Butiksdemo 0/1 08:00-16:00 (8h) single-neutral-actions" at bounding box center [128, 126] width 66 height 20
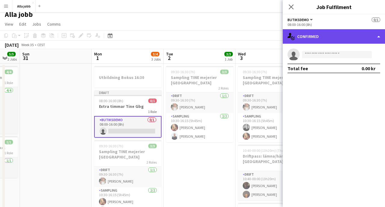
click at [326, 39] on div "single-neutral-actions-check-2 Confirmed" at bounding box center [334, 36] width 102 height 14
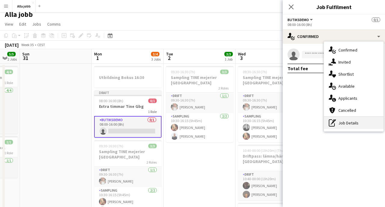
click at [338, 123] on div "pen-write Job Details" at bounding box center [354, 123] width 60 height 12
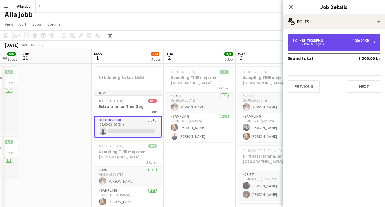
click at [310, 43] on div "08:00-16:00 (8h)" at bounding box center [330, 44] width 77 height 3
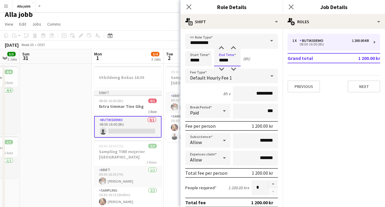
click at [227, 63] on input "*****" at bounding box center [227, 58] width 26 height 15
click at [221, 49] on div at bounding box center [221, 48] width 12 height 6
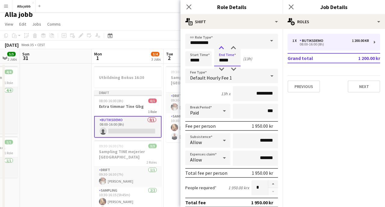
click at [221, 49] on div at bounding box center [221, 48] width 12 height 6
type input "*****"
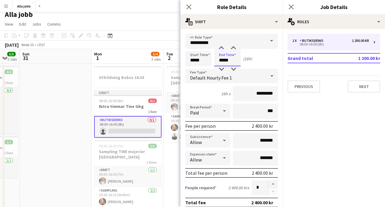
click at [221, 48] on div at bounding box center [221, 48] width 12 height 6
click at [196, 62] on input "*****" at bounding box center [198, 58] width 26 height 15
click at [192, 69] on div at bounding box center [193, 69] width 12 height 6
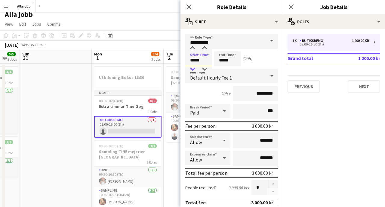
click at [192, 69] on div at bounding box center [193, 69] width 12 height 6
click at [228, 60] on input "*****" at bounding box center [227, 58] width 26 height 15
click at [194, 58] on input "*****" at bounding box center [198, 58] width 26 height 15
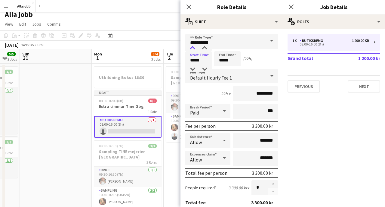
click at [194, 49] on div at bounding box center [193, 48] width 12 height 6
click at [193, 66] on div at bounding box center [193, 69] width 12 height 6
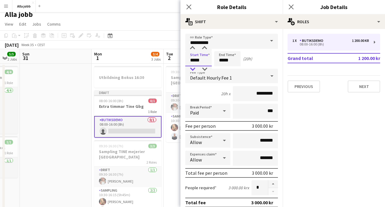
click at [193, 66] on div at bounding box center [193, 69] width 12 height 6
type input "*****"
click at [193, 66] on div at bounding box center [193, 69] width 12 height 6
click at [194, 42] on input "**********" at bounding box center [231, 41] width 93 height 15
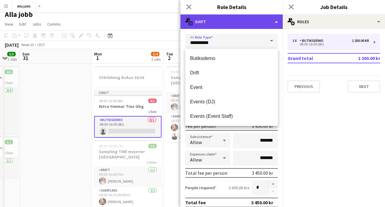
click at [217, 28] on div "multiple-actions-text Shift" at bounding box center [232, 21] width 102 height 14
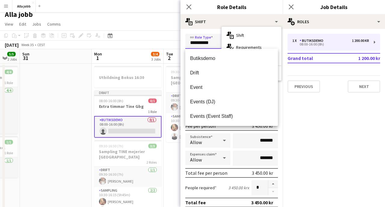
click at [214, 39] on input "**********" at bounding box center [231, 41] width 93 height 15
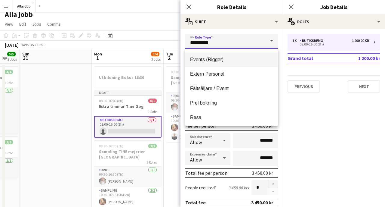
scroll to position [84, 0]
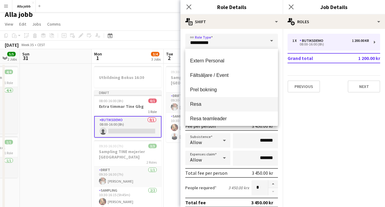
click at [203, 107] on mat-option "Resa" at bounding box center [231, 104] width 93 height 14
type input "****"
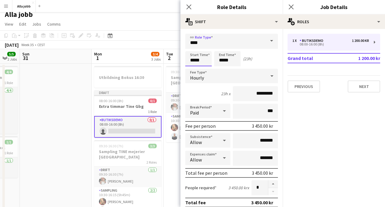
click at [196, 63] on input "*****" at bounding box center [198, 58] width 26 height 15
click at [193, 48] on div at bounding box center [193, 48] width 12 height 6
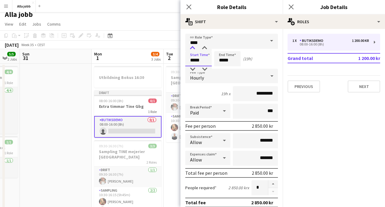
click at [193, 48] on div at bounding box center [193, 48] width 12 height 6
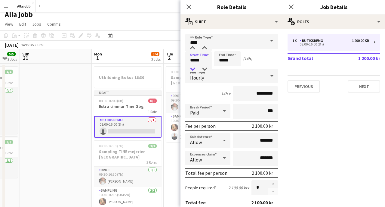
click at [193, 69] on div at bounding box center [193, 69] width 12 height 6
type input "*****"
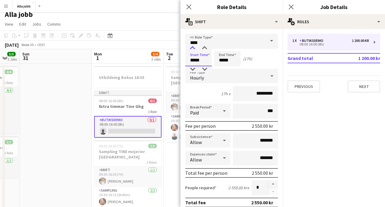
click at [193, 47] on div at bounding box center [193, 48] width 12 height 6
click at [221, 59] on input "*****" at bounding box center [227, 58] width 26 height 15
click at [222, 47] on div at bounding box center [221, 48] width 12 height 6
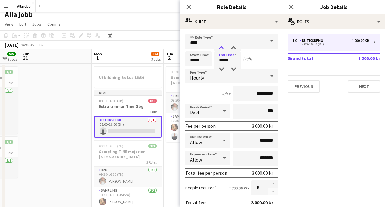
click at [222, 47] on div at bounding box center [221, 48] width 12 height 6
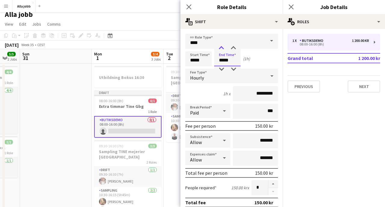
click at [222, 47] on div at bounding box center [221, 48] width 12 height 6
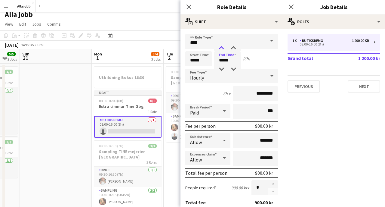
click at [222, 47] on div at bounding box center [221, 48] width 12 height 6
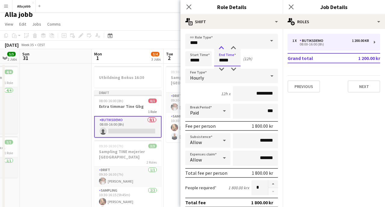
click at [222, 47] on div at bounding box center [221, 48] width 12 height 6
click at [231, 65] on input "*****" at bounding box center [227, 58] width 26 height 15
click at [233, 67] on div at bounding box center [233, 69] width 12 height 6
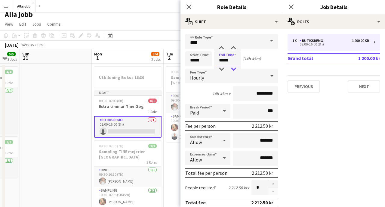
click at [233, 67] on div at bounding box center [233, 69] width 12 height 6
click at [222, 67] on div at bounding box center [221, 69] width 12 height 6
click at [222, 71] on div at bounding box center [221, 69] width 12 height 6
click at [223, 48] on div at bounding box center [221, 48] width 12 height 6
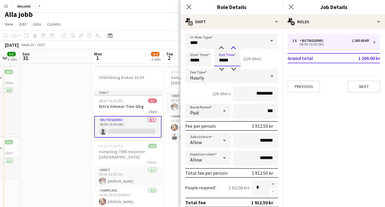
click at [234, 48] on div at bounding box center [233, 48] width 12 height 6
type input "*****"
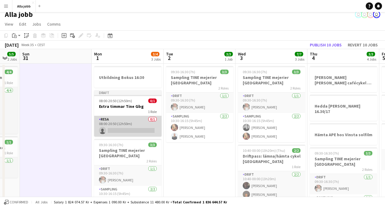
click at [123, 123] on app-card-role "Resa 0/1 08:00-20:50 (12h50m) single-neutral-actions" at bounding box center [127, 126] width 67 height 20
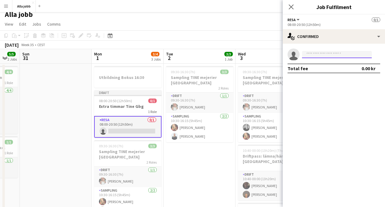
click at [312, 54] on input at bounding box center [337, 54] width 70 height 7
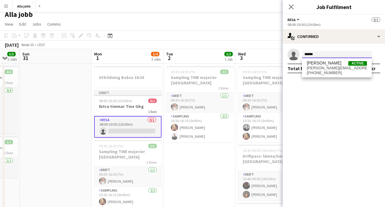
type input "******"
drag, startPoint x: 326, startPoint y: 60, endPoint x: 326, endPoint y: 72, distance: 12.6
click at [326, 72] on span "[PHONE_NUMBER]" at bounding box center [337, 72] width 60 height 5
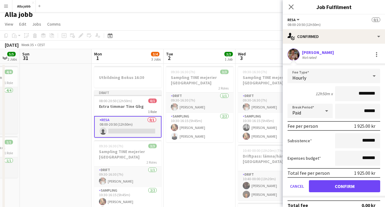
click at [330, 190] on button "Confirm" at bounding box center [344, 186] width 71 height 12
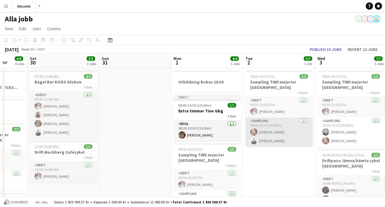
scroll to position [0, 187]
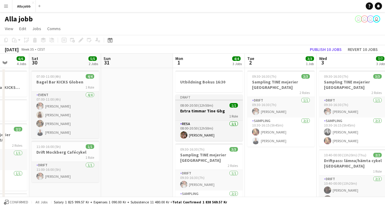
click at [213, 113] on h3 "Extra timmar Tine Gbg" at bounding box center [208, 110] width 67 height 5
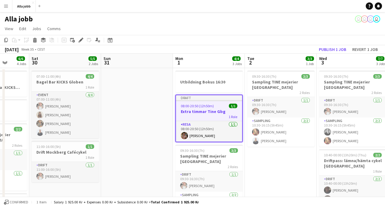
click at [127, 83] on app-date-cell at bounding box center [137, 200] width 72 height 265
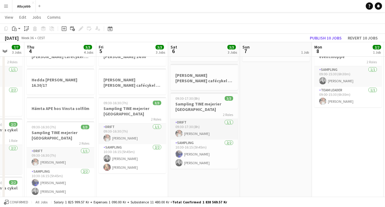
scroll to position [0, 264]
click at [322, 37] on button "Publish 10 jobs" at bounding box center [325, 38] width 37 height 8
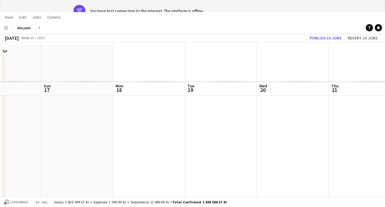
scroll to position [61, 0]
click at [232, 68] on app-date-cell at bounding box center [221, 175] width 72 height 265
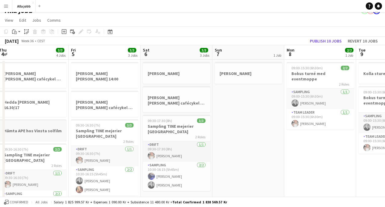
scroll to position [0, 220]
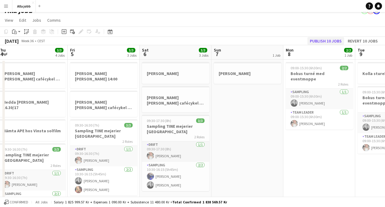
click at [318, 42] on button "Publish 10 jobs" at bounding box center [325, 41] width 37 height 8
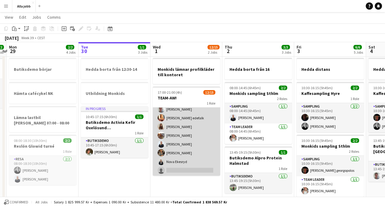
scroll to position [67, 0]
click at [190, 138] on app-card-role "Event [DATE] 17:00-21:00 (4h) [PERSON_NAME] [PERSON_NAME] [PERSON_NAME] [MEDICA…" at bounding box center [186, 112] width 67 height 144
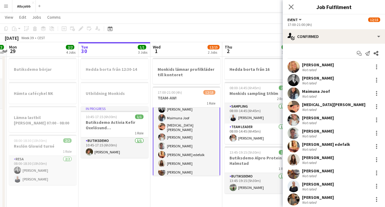
scroll to position [0, 0]
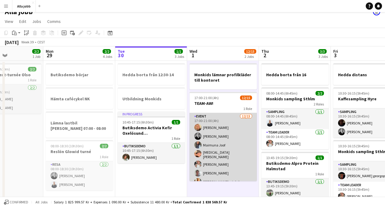
click at [203, 153] on app-card-role "Event [DATE] 17:00-21:00 (4h) [PERSON_NAME] [PERSON_NAME] [PERSON_NAME] [MEDICA…" at bounding box center [223, 185] width 67 height 144
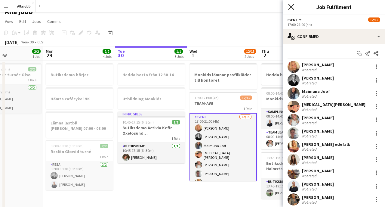
click at [289, 8] on icon "Close pop-in" at bounding box center [291, 7] width 6 height 6
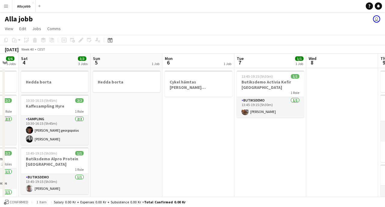
scroll to position [0, 211]
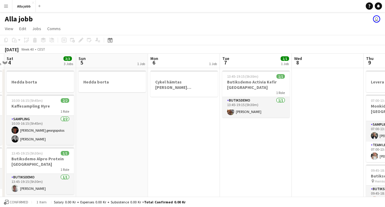
click at [5, 2] on button "Menu" at bounding box center [6, 6] width 12 height 12
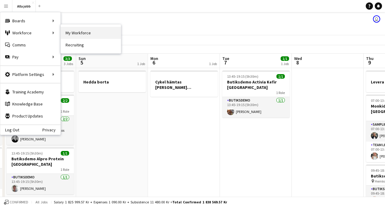
click at [82, 34] on link "My Workforce" at bounding box center [91, 33] width 60 height 12
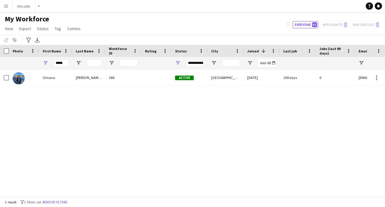
click at [9, 7] on button "Menu" at bounding box center [6, 6] width 12 height 12
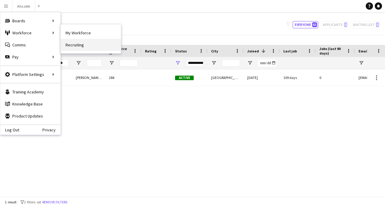
click at [79, 44] on link "Recruiting" at bounding box center [91, 45] width 60 height 12
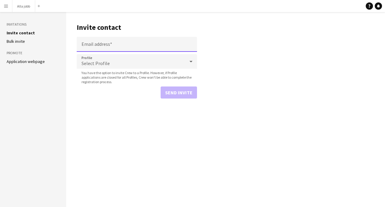
click at [91, 40] on input "Email address" at bounding box center [137, 44] width 120 height 15
paste input "**********"
type input "**********"
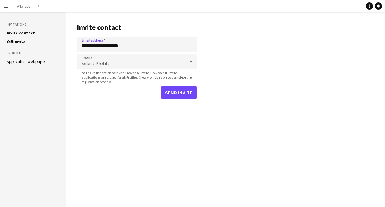
click at [101, 62] on span "Select Profile" at bounding box center [96, 63] width 28 height 6
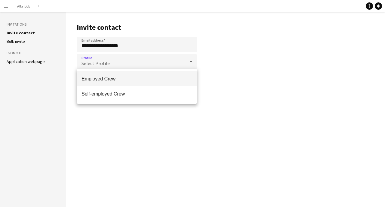
click at [101, 76] on span "Employed Crew" at bounding box center [137, 79] width 111 height 6
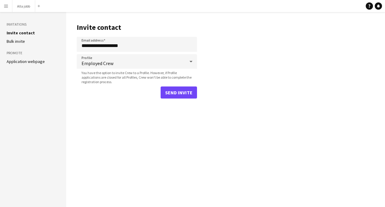
click at [178, 91] on button "Send invite" at bounding box center [179, 92] width 36 height 12
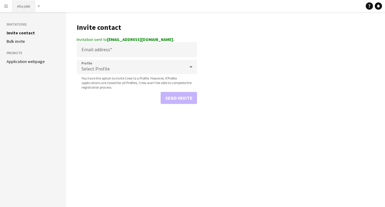
click at [29, 4] on button "Alla jobb Close" at bounding box center [23, 6] width 23 height 12
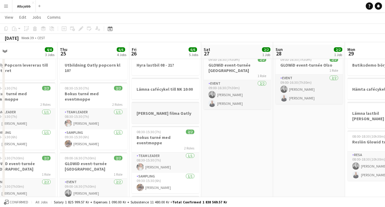
scroll to position [14, 0]
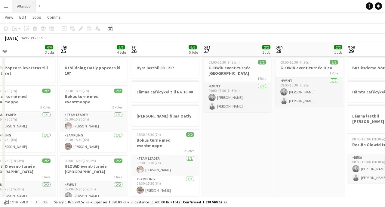
click at [26, 7] on button "Alla jobb Close" at bounding box center [23, 6] width 23 height 12
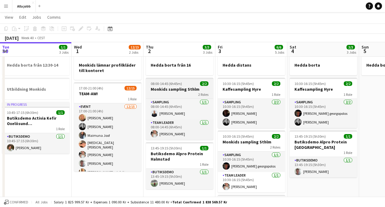
scroll to position [0, 217]
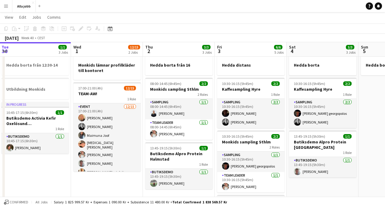
click at [206, 28] on app-toolbar "Copy Paste Paste Command V Paste with crew Command Shift V Paste linked Job [GE…" at bounding box center [192, 28] width 385 height 10
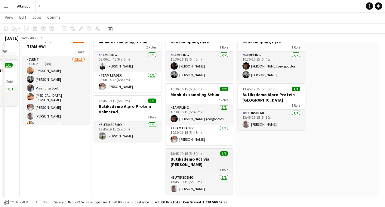
scroll to position [37, 0]
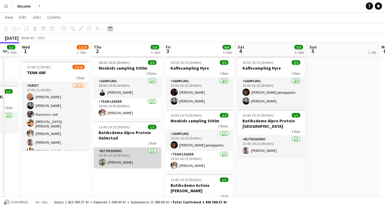
click at [120, 161] on app-card-role "Butiksdemo [DATE] 13:45-19:15 (5h30m) [PERSON_NAME]" at bounding box center [127, 157] width 67 height 20
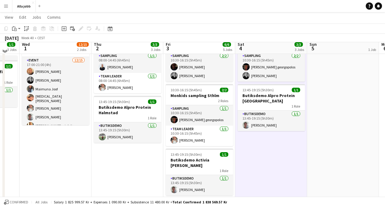
scroll to position [57, 0]
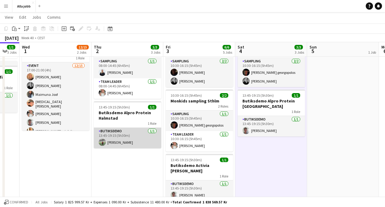
click at [122, 140] on app-card-role "Butiksdemo [DATE] 13:45-19:15 (5h30m) [PERSON_NAME]" at bounding box center [127, 138] width 67 height 20
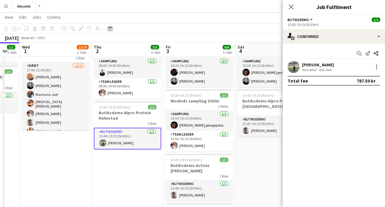
click at [206, 40] on div "[DATE] Week 40 • CEST" at bounding box center [192, 38] width 385 height 8
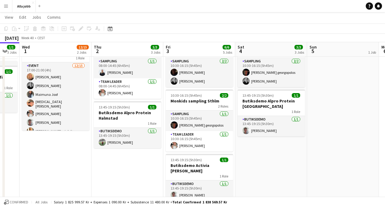
click at [202, 50] on app-board-header-date "Fri 3 6/6 5 Jobs" at bounding box center [199, 49] width 72 height 14
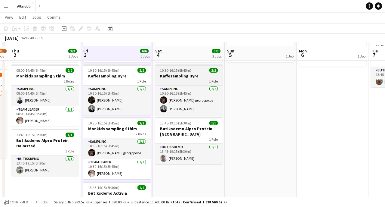
scroll to position [34, 0]
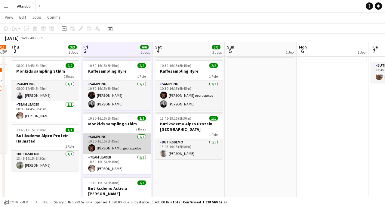
click at [129, 142] on app-card-role "Sampling [DATE] 10:30-16:15 (5h45m) [PERSON_NAME] georgopolos" at bounding box center [116, 143] width 67 height 20
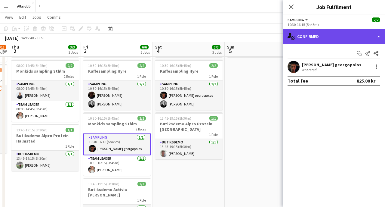
click at [326, 39] on div "single-neutral-actions-check-2 Confirmed" at bounding box center [334, 36] width 102 height 14
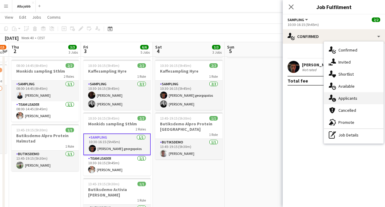
click at [341, 103] on div "single-neutral-actions-information Applicants" at bounding box center [354, 98] width 60 height 12
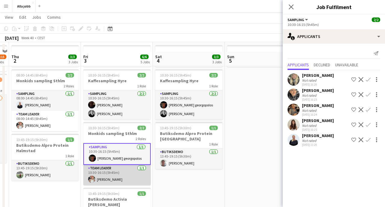
scroll to position [21, 0]
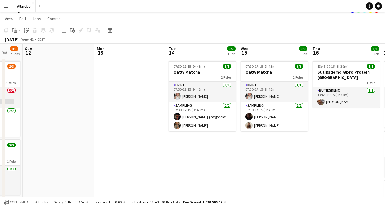
scroll to position [0, 176]
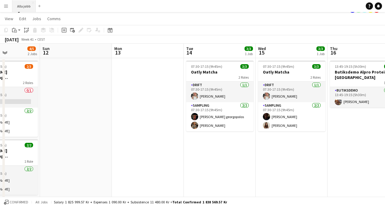
click at [31, 9] on button "Alla jobb Close" at bounding box center [23, 6] width 23 height 12
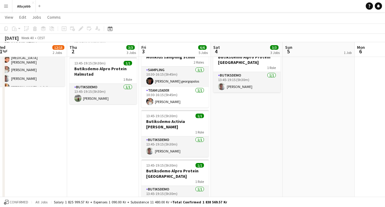
scroll to position [101, 0]
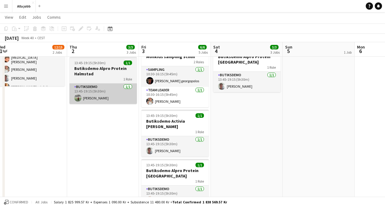
click at [95, 96] on app-card-role "Butiksdemo [DATE] 13:45-19:15 (5h30m) [PERSON_NAME]" at bounding box center [102, 93] width 67 height 20
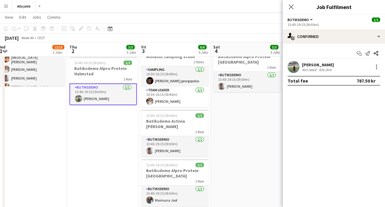
click at [298, 67] on app-user-avatar at bounding box center [294, 67] width 12 height 12
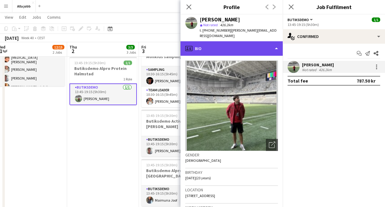
click at [262, 42] on div "profile Bio" at bounding box center [232, 48] width 102 height 14
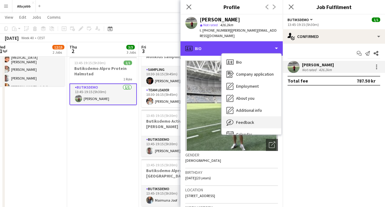
scroll to position [0, 0]
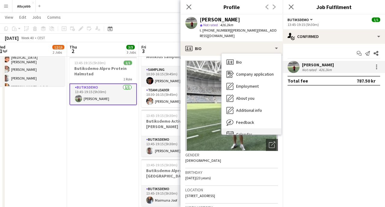
click at [243, 131] on span "Calendar" at bounding box center [244, 133] width 16 height 5
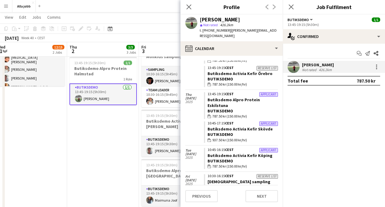
scroll to position [222, 0]
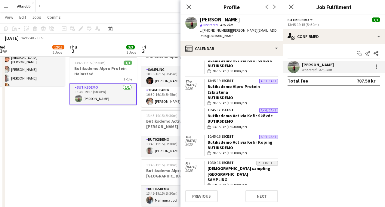
click at [124, 158] on app-date-cell "Hedda [PERSON_NAME] 16 08:00-14:45 (6h45m) 2/2 Monkids sampling Sthlm 2 Roles S…" at bounding box center [103, 165] width 72 height 398
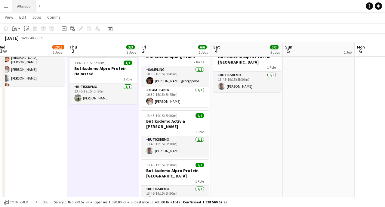
click at [29, 7] on button "Alla jobb Close" at bounding box center [23, 6] width 23 height 12
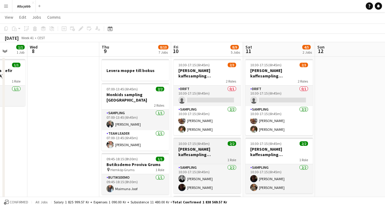
scroll to position [13, 0]
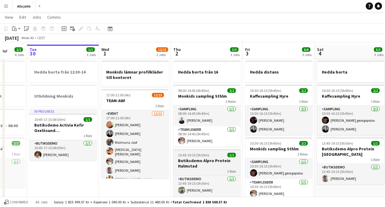
scroll to position [9, 0]
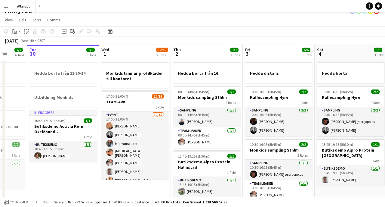
click at [249, 24] on app-page-menu "View Day view expanded Day view collapsed Month view Date picker Jump to [DATE]…" at bounding box center [192, 20] width 385 height 11
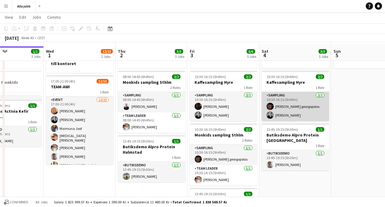
scroll to position [21, 0]
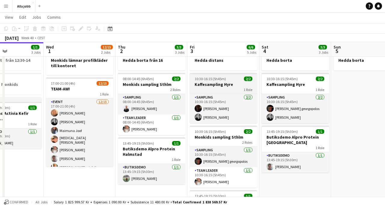
click at [230, 79] on div "10:30-16:15 (5h45m) 2/2" at bounding box center [223, 78] width 67 height 5
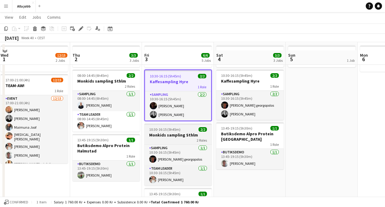
scroll to position [23, 0]
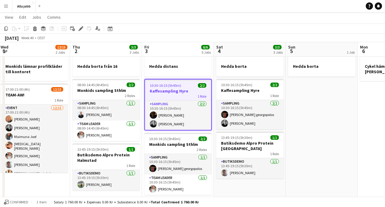
click at [179, 28] on app-toolbar "Copy Paste Paste Command V Paste with crew Command Shift V Paste linked Job [GE…" at bounding box center [192, 28] width 385 height 10
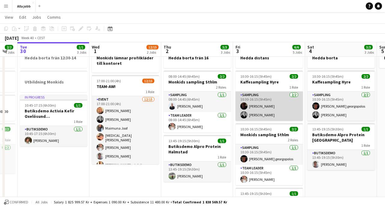
scroll to position [0, 202]
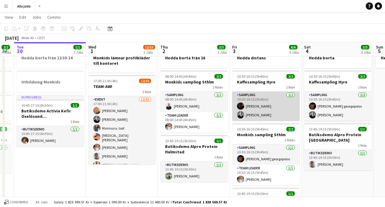
click at [261, 104] on app-card-role "Sampling [DATE] 10:30-16:15 (5h45m) [PERSON_NAME] [PERSON_NAME]" at bounding box center [265, 105] width 67 height 29
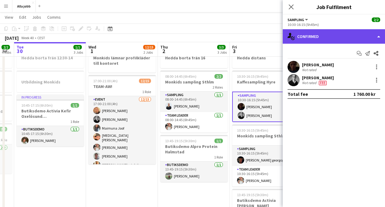
click at [345, 37] on div "single-neutral-actions-check-2 Confirmed" at bounding box center [334, 36] width 102 height 14
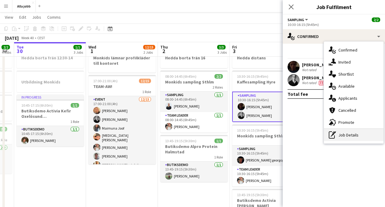
click at [338, 131] on div "pen-write Job Details" at bounding box center [354, 135] width 60 height 12
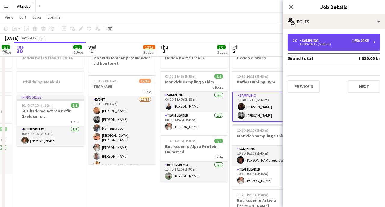
click at [327, 44] on div "10:30-16:15 (5h45m)" at bounding box center [330, 44] width 77 height 3
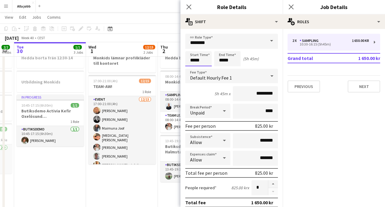
click at [202, 58] on input "*****" at bounding box center [198, 58] width 26 height 15
click at [194, 49] on div at bounding box center [193, 48] width 12 height 6
click at [193, 67] on div at bounding box center [193, 69] width 12 height 6
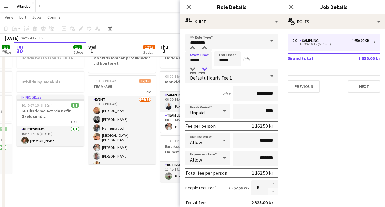
click at [207, 68] on div at bounding box center [205, 69] width 12 height 6
type input "*****"
click at [207, 68] on div at bounding box center [205, 69] width 12 height 6
click at [169, 20] on app-page-menu "View Day view expanded Day view collapsed Month view Date picker Jump to [DATE]…" at bounding box center [192, 17] width 385 height 11
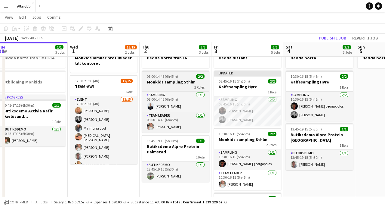
scroll to position [0, 222]
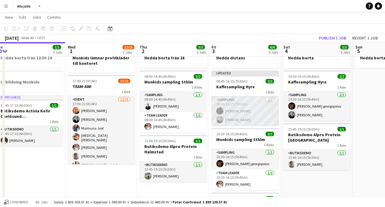
click at [238, 116] on app-card-role "Sampling [DATE] 08:45-16:15 (7h30m) [PERSON_NAME] [PERSON_NAME]" at bounding box center [244, 110] width 67 height 29
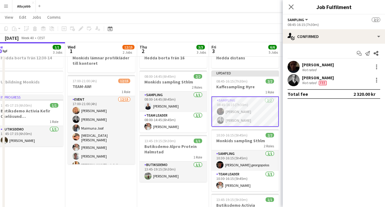
click at [297, 69] on app-user-avatar at bounding box center [294, 67] width 12 height 12
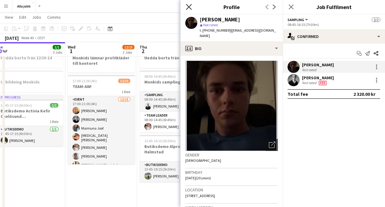
click at [190, 8] on icon at bounding box center [189, 7] width 6 height 6
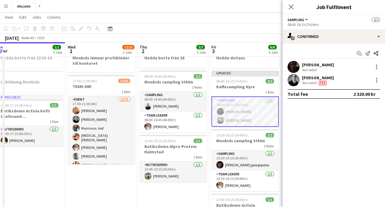
click at [224, 24] on app-toolbar "Copy Paste Paste Command V Paste with crew Command Shift V Paste linked Job [GE…" at bounding box center [192, 28] width 385 height 10
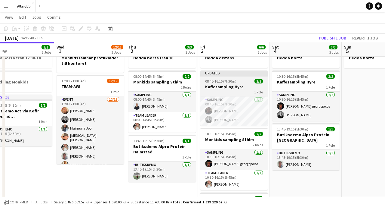
scroll to position [0, 235]
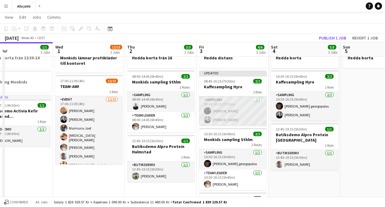
click at [226, 115] on app-card-role "Sampling [DATE] 08:45-16:15 (7h30m) [PERSON_NAME] [PERSON_NAME]" at bounding box center [232, 110] width 67 height 29
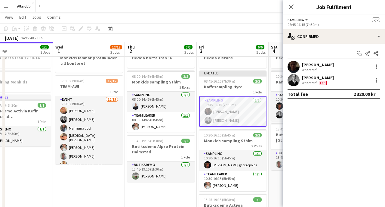
click at [252, 21] on app-page-menu "View Day view expanded Day view collapsed Month view Date picker Jump to [DATE]…" at bounding box center [192, 17] width 385 height 11
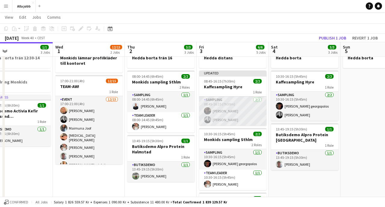
click at [224, 116] on app-card-role "Sampling [DATE] 08:45-16:15 (7h30m) [PERSON_NAME] [PERSON_NAME]" at bounding box center [232, 110] width 67 height 29
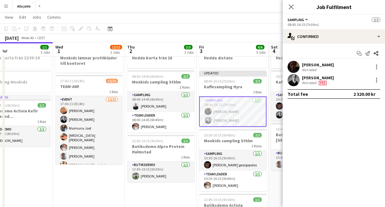
click at [253, 19] on app-page-menu "View Day view expanded Day view collapsed Month view Date picker Jump to [DATE]…" at bounding box center [192, 17] width 385 height 11
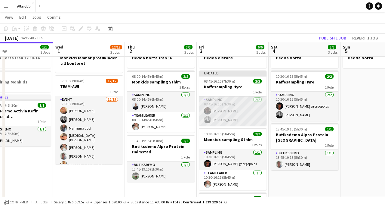
click at [239, 104] on app-card-role "Sampling [DATE] 08:45-16:15 (7h30m) [PERSON_NAME] [PERSON_NAME]" at bounding box center [232, 110] width 67 height 29
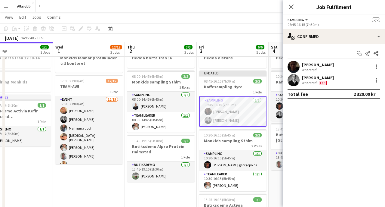
click at [240, 44] on app-board-header-date "Fri 3 6/6 5 Jobs" at bounding box center [233, 49] width 72 height 14
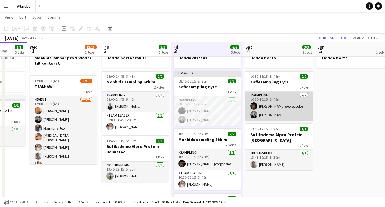
scroll to position [0, 272]
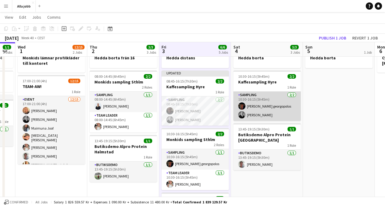
click at [251, 110] on app-card-role "Sampling [DATE] 10:30-16:15 (5h45m) [PERSON_NAME] georgopolos [PERSON_NAME]" at bounding box center [266, 105] width 67 height 29
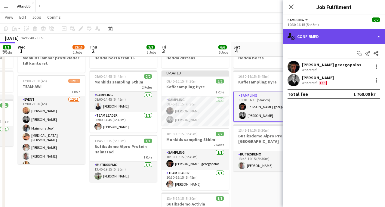
click at [323, 36] on div "single-neutral-actions-check-2 Confirmed" at bounding box center [334, 36] width 102 height 14
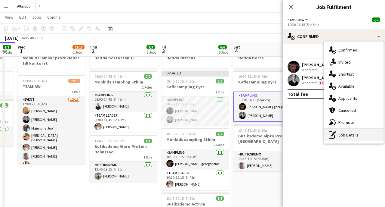
click at [330, 136] on icon "pen-write" at bounding box center [332, 134] width 7 height 7
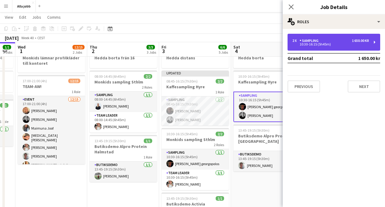
click at [310, 47] on div "2 x Sampling 1 650.00 kr 10:30-16:15 (5h45m)" at bounding box center [334, 42] width 93 height 17
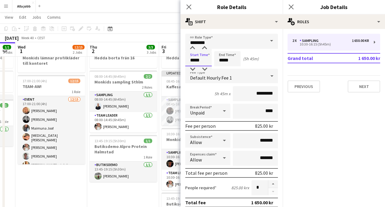
click at [196, 59] on input "*****" at bounding box center [198, 58] width 26 height 15
click at [192, 68] on div at bounding box center [193, 69] width 12 height 6
click at [205, 70] on div at bounding box center [205, 69] width 12 height 6
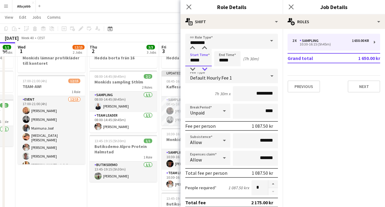
click at [205, 70] on div at bounding box center [205, 69] width 12 height 6
type input "*****"
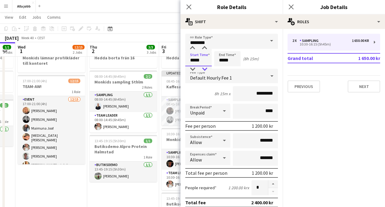
click at [205, 70] on div at bounding box center [205, 69] width 12 height 6
click at [160, 18] on app-page-menu "View Day view expanded Day view collapsed Month view Date picker Jump to [DATE]…" at bounding box center [192, 17] width 385 height 11
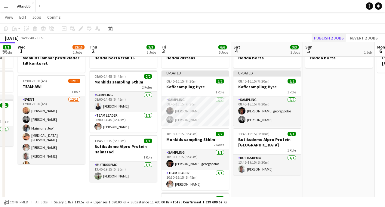
click at [336, 38] on button "Publish 2 jobs" at bounding box center [329, 38] width 35 height 8
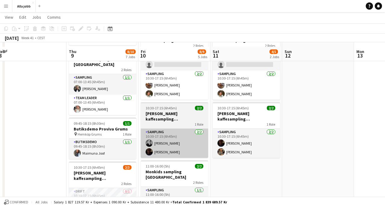
scroll to position [45, 0]
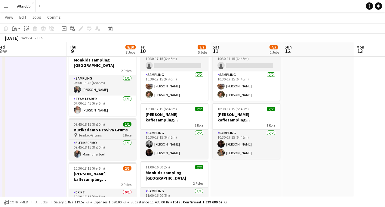
click at [84, 133] on span "Hemköp Grums" at bounding box center [90, 135] width 24 height 5
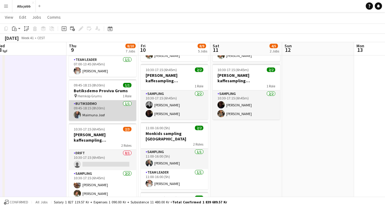
scroll to position [88, 0]
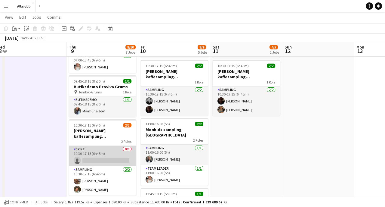
click at [87, 153] on app-card-role "Drift 0/1 10:30-17:15 (6h45m) single-neutral-actions" at bounding box center [102, 156] width 67 height 20
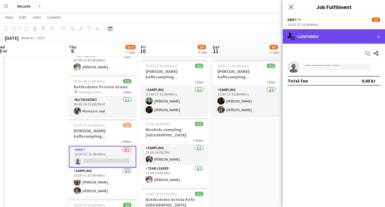
click at [336, 36] on div "single-neutral-actions-check-2 Confirmed" at bounding box center [334, 36] width 102 height 14
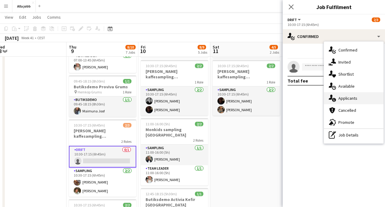
click at [334, 101] on icon "single-neutral-actions-information" at bounding box center [332, 97] width 7 height 7
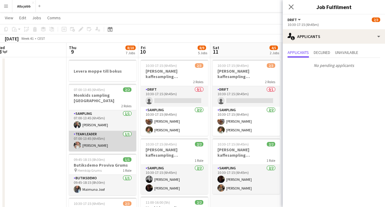
scroll to position [7, 0]
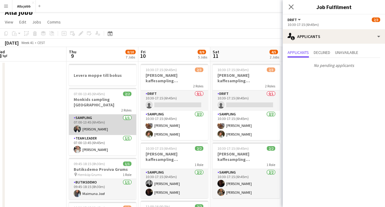
click at [98, 122] on app-card-role "Sampling [DATE] 07:00-13:45 (6h45m) [PERSON_NAME]" at bounding box center [102, 124] width 67 height 20
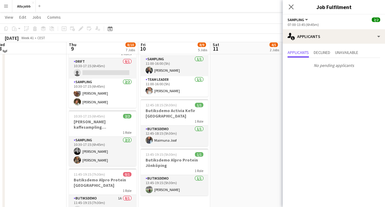
scroll to position [184, 0]
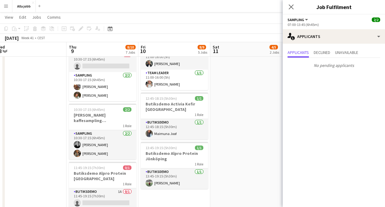
click at [94, 143] on app-card-role "Sampling [DATE] 10:30-17:15 (6h45m) [PERSON_NAME] [PERSON_NAME]" at bounding box center [102, 144] width 67 height 29
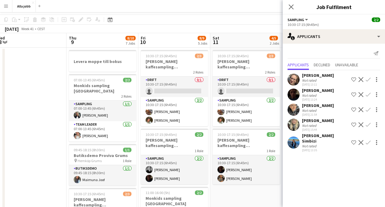
scroll to position [3, 0]
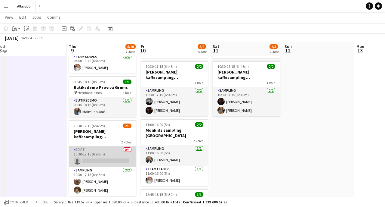
scroll to position [87, 0]
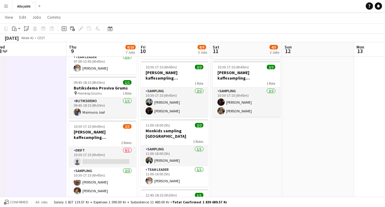
click at [54, 121] on app-date-cell at bounding box center [31, 179] width 72 height 398
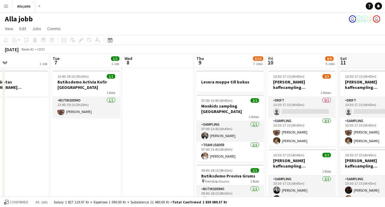
scroll to position [0, 172]
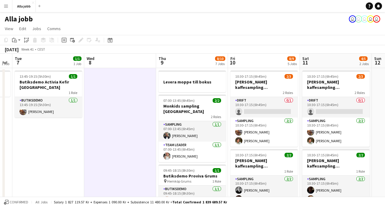
scroll to position [0, 205]
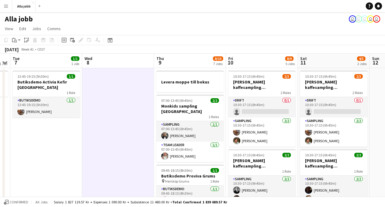
click at [184, 32] on app-page-menu "View Day view expanded Day view collapsed Month view Date picker Jump to [DATE]…" at bounding box center [192, 28] width 385 height 11
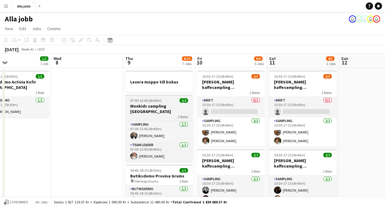
scroll to position [0, 252]
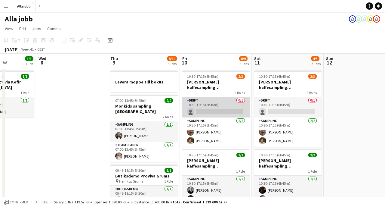
click at [197, 107] on app-card-role "Drift 0/1 10:30-17:15 (6h45m) single-neutral-actions" at bounding box center [215, 107] width 67 height 20
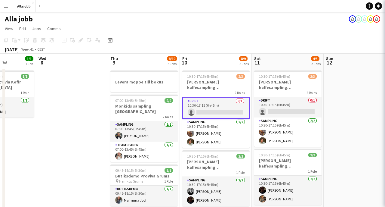
scroll to position [14, 0]
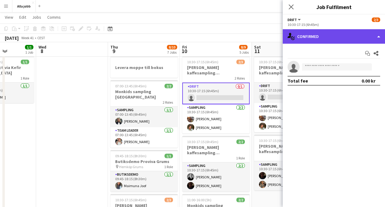
click at [311, 32] on div "single-neutral-actions-check-2 Confirmed" at bounding box center [334, 36] width 102 height 14
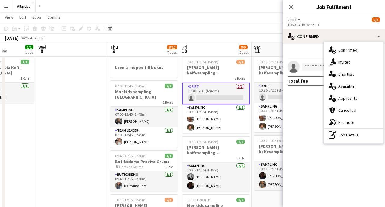
click at [237, 33] on app-toolbar "Copy Paste Paste Command V Paste with crew Command Shift V Paste linked Job [GE…" at bounding box center [192, 28] width 385 height 10
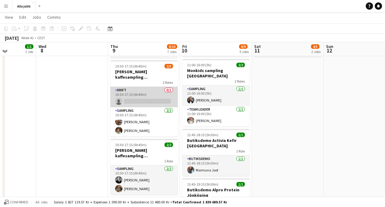
scroll to position [150, 0]
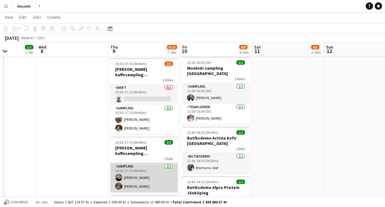
click at [141, 168] on app-card-role "Sampling [DATE] 10:30-17:15 (6h45m) [PERSON_NAME] [PERSON_NAME]" at bounding box center [143, 177] width 67 height 29
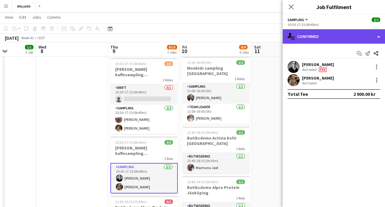
click at [325, 39] on div "single-neutral-actions-check-2 Confirmed" at bounding box center [334, 36] width 102 height 14
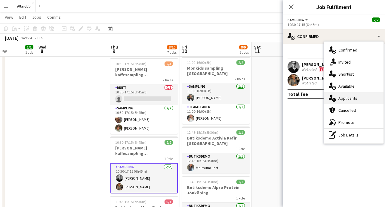
click at [339, 95] on div "single-neutral-actions-information Applicants" at bounding box center [354, 98] width 60 height 12
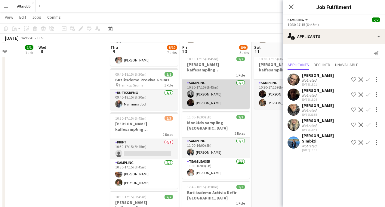
scroll to position [96, 0]
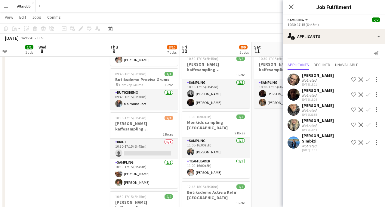
click at [265, 127] on app-date-cell "10:30-17:15 (6h45m) 2/3 [PERSON_NAME] kaffesampling Köpenhamn 2 Roles Drift 0/1…" at bounding box center [288, 171] width 72 height 398
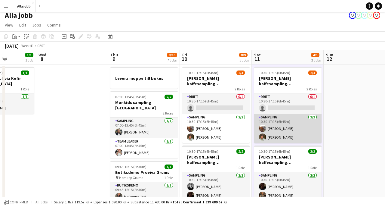
scroll to position [3, 0]
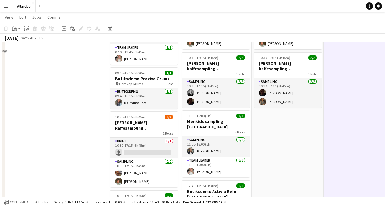
scroll to position [98, 0]
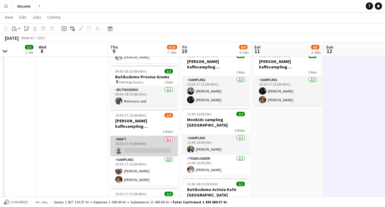
click at [156, 142] on app-card-role "Drift 0/1 10:30-17:15 (6h45m) single-neutral-actions" at bounding box center [143, 146] width 67 height 20
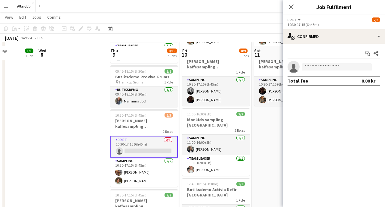
scroll to position [126, 0]
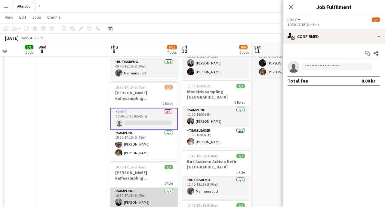
click at [135, 194] on app-card-role "Sampling [DATE] 10:30-17:15 (6h45m) [PERSON_NAME] [PERSON_NAME]" at bounding box center [143, 201] width 67 height 29
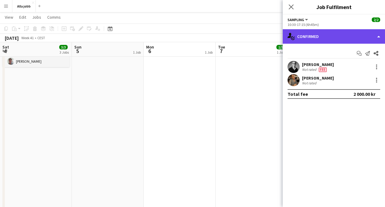
scroll to position [0, 252]
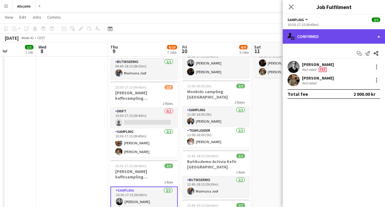
click at [303, 39] on div "single-neutral-actions-check-2 Confirmed" at bounding box center [334, 36] width 102 height 14
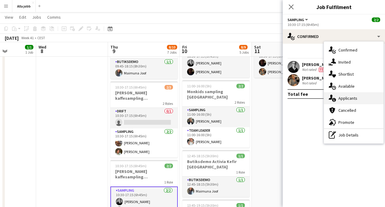
click at [335, 99] on icon at bounding box center [334, 100] width 4 height 4
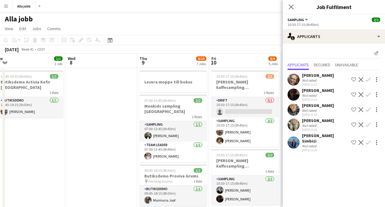
scroll to position [0, 0]
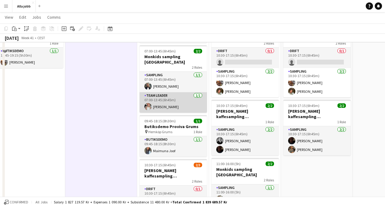
scroll to position [50, 0]
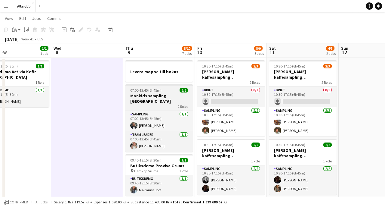
scroll to position [0, 236]
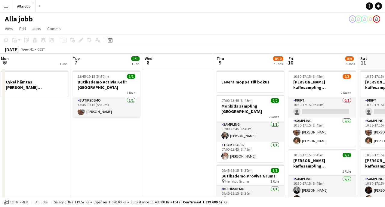
scroll to position [0, 0]
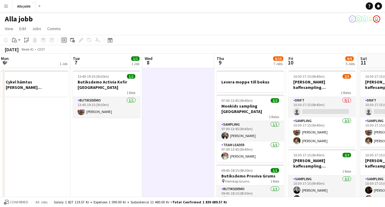
click at [61, 43] on div "Add job" at bounding box center [63, 39] width 7 height 7
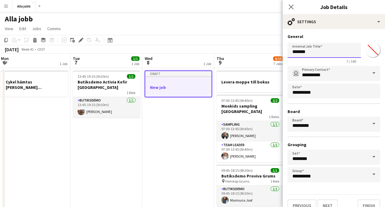
click at [303, 50] on input "*******" at bounding box center [324, 50] width 73 height 15
click at [290, 9] on icon "Close pop-in" at bounding box center [291, 7] width 6 height 6
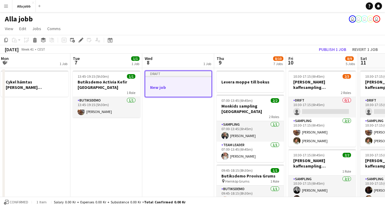
scroll to position [6, 0]
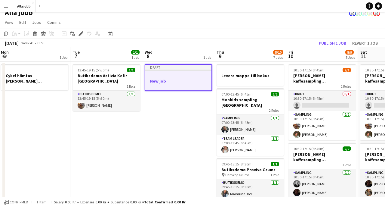
click at [172, 82] on h3 "New job" at bounding box center [178, 80] width 66 height 5
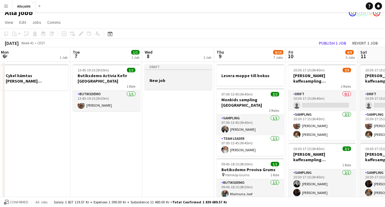
click at [169, 82] on h3 "New job" at bounding box center [178, 80] width 67 height 5
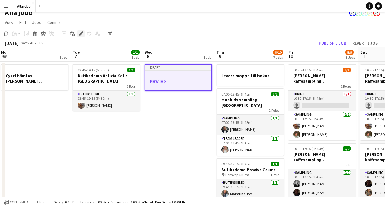
click at [82, 36] on icon "Edit" at bounding box center [81, 33] width 5 height 5
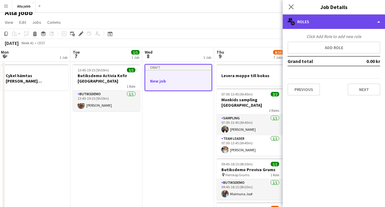
click at [321, 23] on div "multiple-users-add Roles" at bounding box center [334, 21] width 102 height 14
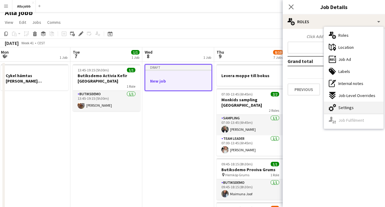
click at [334, 110] on icon "cog-double-3" at bounding box center [332, 107] width 7 height 7
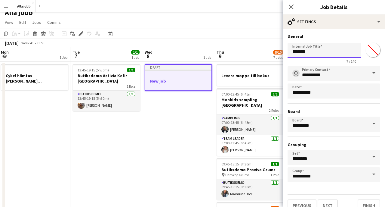
click at [330, 51] on input "*******" at bounding box center [324, 50] width 73 height 15
type input "**********"
click at [327, 205] on button "Next" at bounding box center [328, 205] width 20 height 12
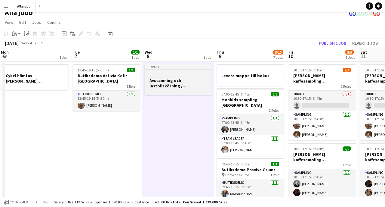
click at [174, 79] on h3 "Avstämning och lastbilskörning / Barbour" at bounding box center [178, 83] width 67 height 11
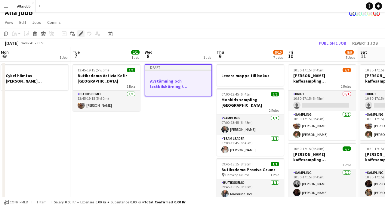
click at [84, 32] on div "Edit" at bounding box center [80, 33] width 7 height 7
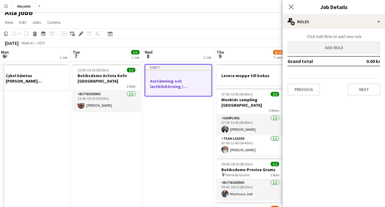
click at [317, 49] on button "Add role" at bounding box center [334, 48] width 93 height 12
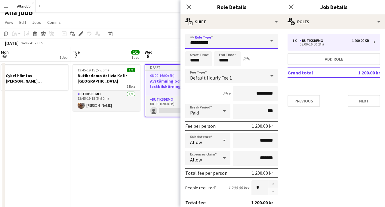
click at [241, 46] on input "**********" at bounding box center [231, 41] width 93 height 15
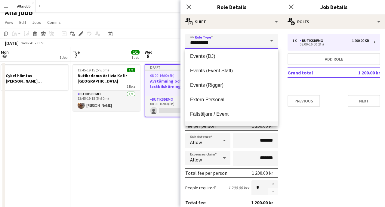
scroll to position [43, 0]
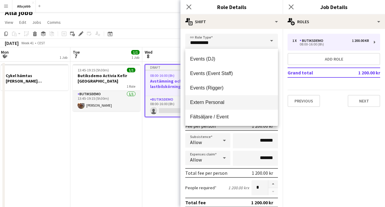
drag, startPoint x: 208, startPoint y: 60, endPoint x: 204, endPoint y: 104, distance: 44.4
click at [204, 104] on div "Butiksdemo Drift Event Events (DJ) Events (Event Staff) Events (Rigger) Extern …" at bounding box center [231, 87] width 93 height 77
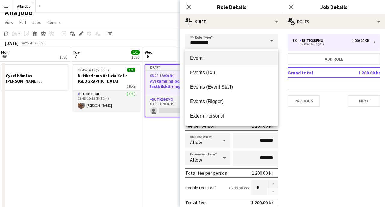
click at [206, 59] on span "Event" at bounding box center [231, 58] width 83 height 6
type input "*****"
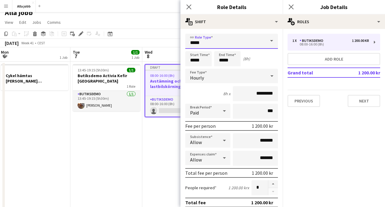
scroll to position [0, 0]
click at [204, 60] on input "*****" at bounding box center [198, 58] width 26 height 15
click at [193, 50] on div at bounding box center [193, 48] width 12 height 6
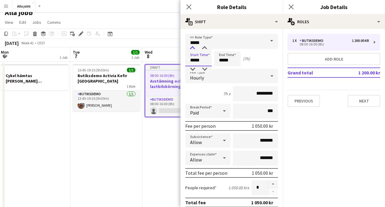
click at [193, 50] on div at bounding box center [193, 48] width 12 height 6
type input "*****"
click at [194, 68] on div at bounding box center [193, 69] width 12 height 6
click at [234, 63] on input "*****" at bounding box center [227, 58] width 26 height 15
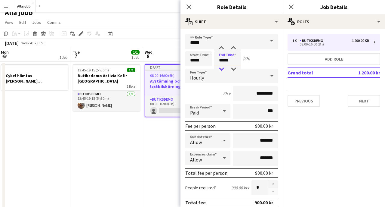
click at [223, 69] on div at bounding box center [221, 69] width 12 height 6
type input "*****"
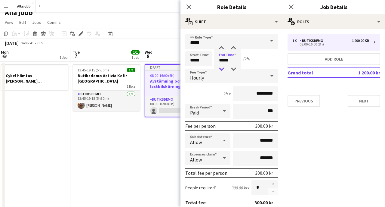
click at [222, 70] on div at bounding box center [221, 69] width 12 height 6
click at [256, 64] on div "Start Time ***** End Time ***** (1h)" at bounding box center [231, 58] width 93 height 15
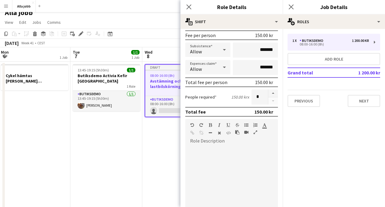
scroll to position [97, 0]
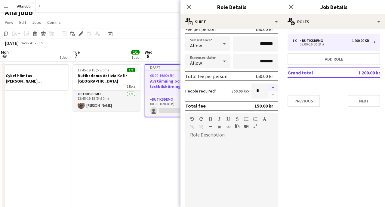
click at [274, 86] on button "button" at bounding box center [273, 87] width 10 height 8
type input "*"
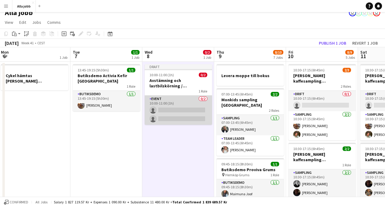
click at [181, 110] on app-card-role "Event 0/2 10:00-11:00 (1h) single-neutral-actions single-neutral-actions" at bounding box center [178, 109] width 67 height 29
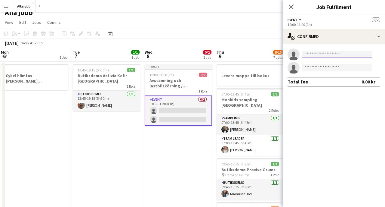
click at [318, 57] on input at bounding box center [337, 54] width 70 height 7
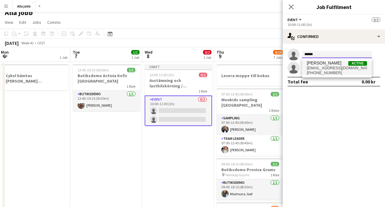
type input "******"
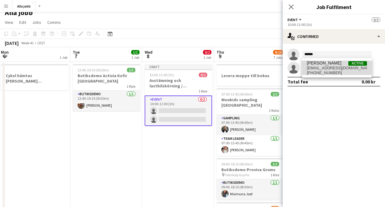
click at [328, 67] on span "lampteylauren1@gmail.com" at bounding box center [337, 68] width 60 height 5
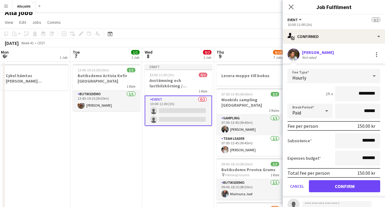
click at [340, 187] on button "Confirm" at bounding box center [344, 186] width 71 height 12
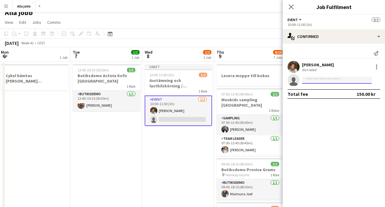
click at [331, 80] on input at bounding box center [337, 79] width 70 height 7
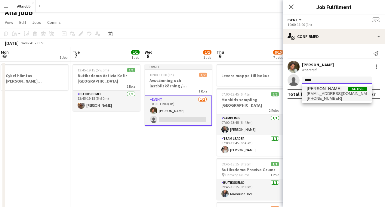
type input "*****"
click at [331, 95] on span "fannymurman@gmail.com" at bounding box center [337, 93] width 60 height 5
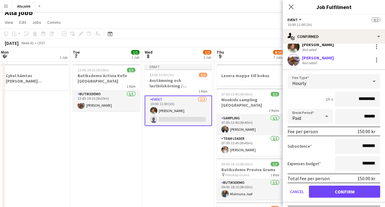
scroll to position [21, 0]
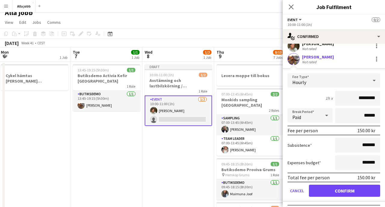
click at [336, 193] on button "Confirm" at bounding box center [344, 190] width 71 height 12
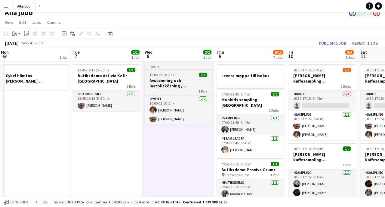
click at [192, 84] on h3 "Avstämning och lastbilskörning / Barbour" at bounding box center [178, 83] width 67 height 11
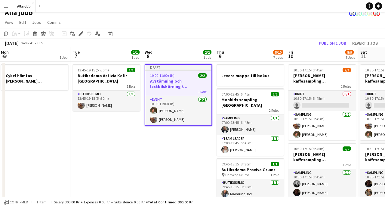
click at [188, 28] on app-page-menu "View Day view expanded Day view collapsed Month view Date picker Jump to [DATE]…" at bounding box center [192, 22] width 385 height 11
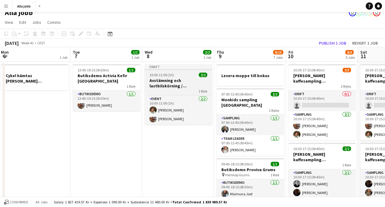
click at [172, 91] on div "1 Role" at bounding box center [178, 90] width 67 height 5
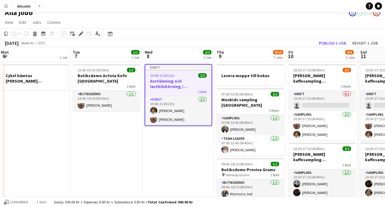
click at [80, 37] on app-toolbar "Copy Paste Paste Command V Paste with crew Command Shift V Paste linked Job [GE…" at bounding box center [192, 34] width 385 height 10
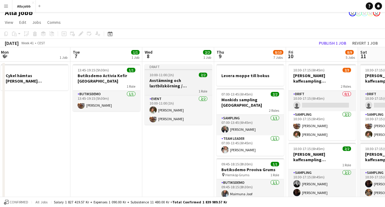
click at [156, 85] on h3 "Avstämning och lastbilskörning / Barbour" at bounding box center [178, 83] width 67 height 11
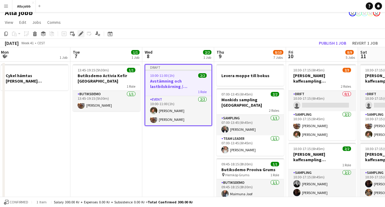
click at [82, 35] on icon "Edit" at bounding box center [81, 33] width 5 height 5
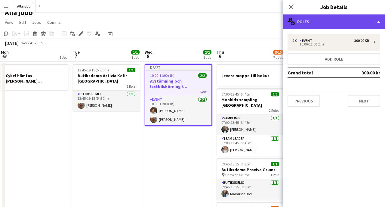
click at [319, 26] on div "multiple-users-add Roles" at bounding box center [334, 21] width 102 height 14
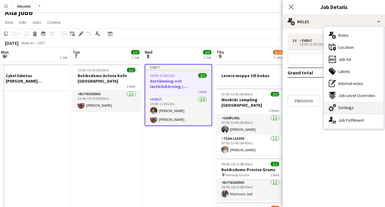
click at [350, 110] on span "Settings" at bounding box center [345, 107] width 15 height 5
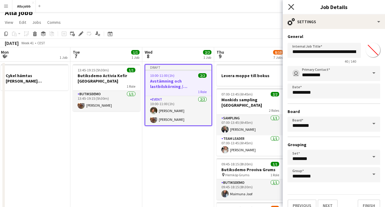
click at [292, 5] on icon "Close pop-in" at bounding box center [291, 7] width 6 height 6
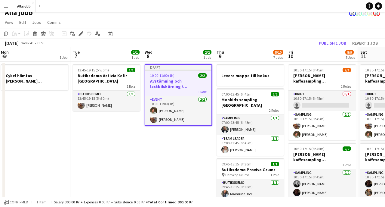
click at [260, 29] on app-toolbar "Copy Paste Paste Command V Paste with crew Command Shift V Paste linked Job [GE…" at bounding box center [192, 34] width 385 height 10
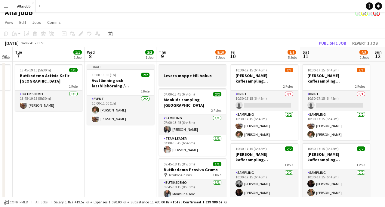
scroll to position [0, 175]
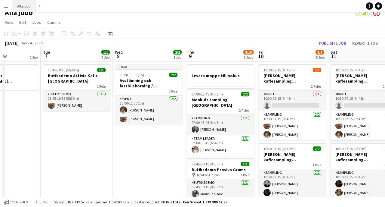
click at [31, 7] on button "Alla jobb Close" at bounding box center [23, 6] width 23 height 12
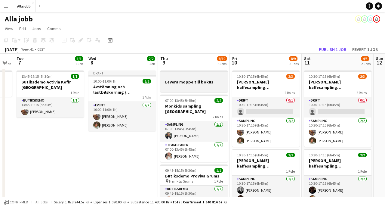
scroll to position [0, 191]
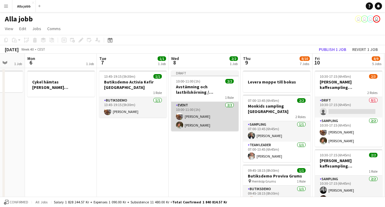
click at [197, 106] on app-card-role "Event 2/2 10:00-11:00 (1h) Fanny Murman Lauren Lamptey" at bounding box center [204, 116] width 67 height 29
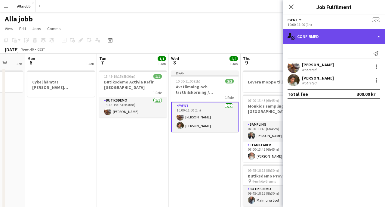
click at [317, 39] on div "single-neutral-actions-check-2 Confirmed" at bounding box center [334, 36] width 102 height 14
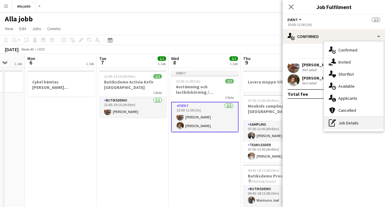
click at [335, 120] on icon at bounding box center [334, 120] width 4 height 2
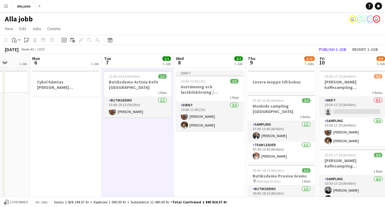
scroll to position [0, 0]
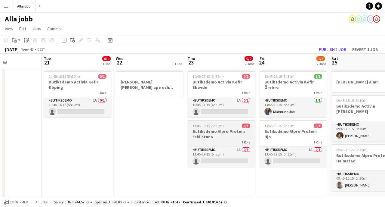
scroll to position [0, 172]
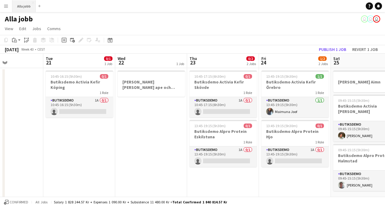
click at [23, 9] on button "Alla jobb Close" at bounding box center [23, 6] width 23 height 12
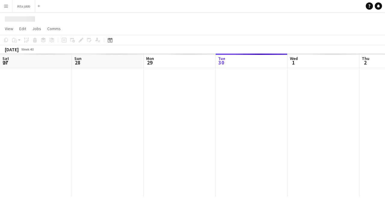
scroll to position [0, 144]
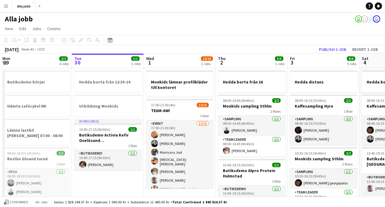
click at [201, 35] on app-toolbar "Copy Paste Paste Command V Paste with crew Command Shift V Paste linked Job [GE…" at bounding box center [192, 40] width 385 height 10
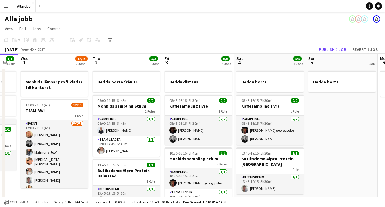
scroll to position [0, 0]
click at [318, 112] on app-date-cell "Hedda borta" at bounding box center [342, 197] width 72 height 259
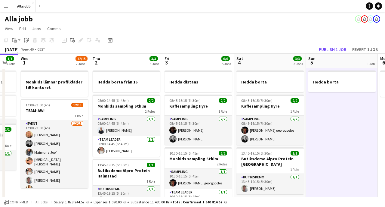
click at [258, 0] on html "Menu Boards Boards Boards All jobs Status Workforce Workforce My Workforce Recr…" at bounding box center [192, 168] width 385 height 337
